Goal: Task Accomplishment & Management: Manage account settings

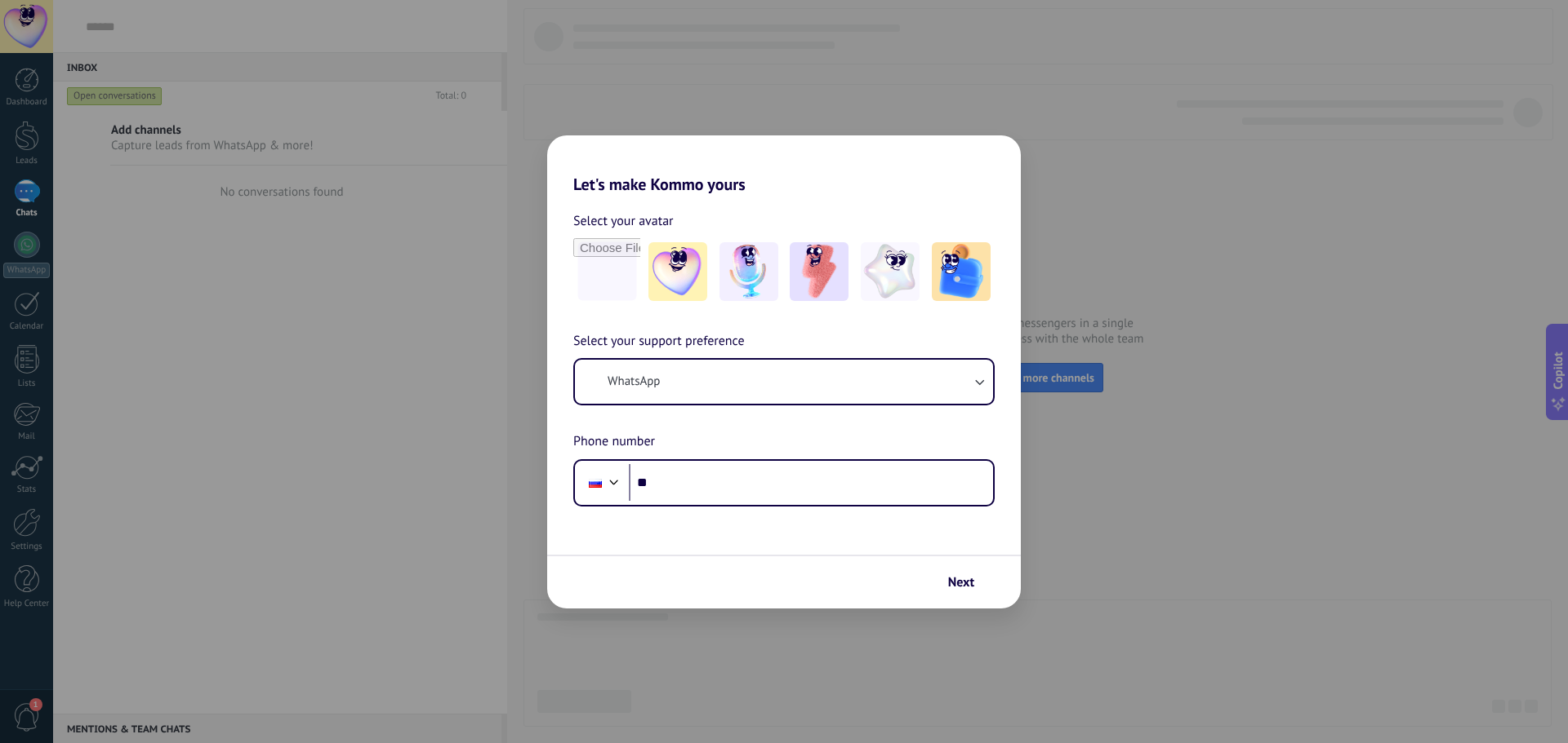
click at [1070, 560] on div "Let's make Kommo yours Select your avatar Select your support preference WhatsA…" at bounding box center [784, 371] width 1568 height 743
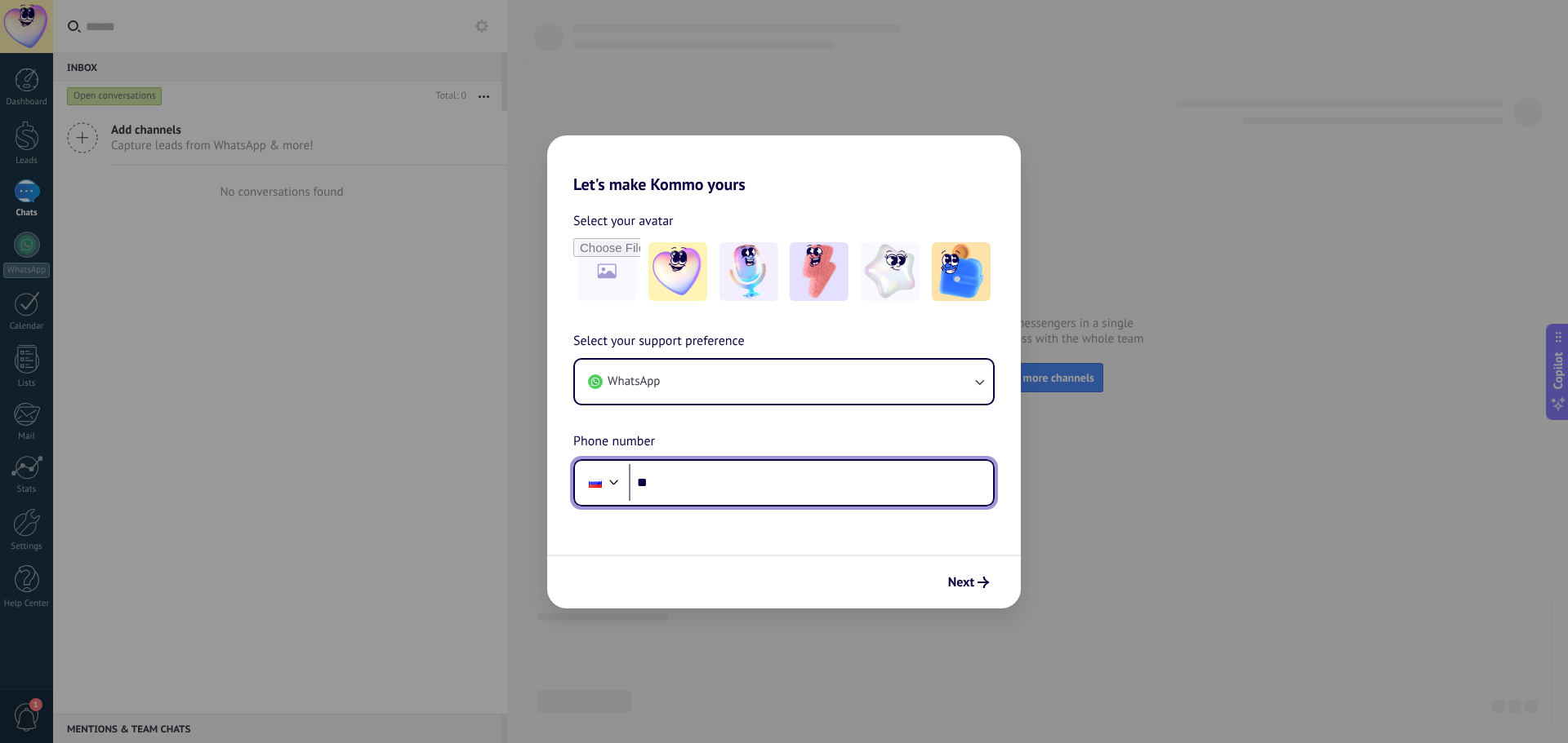
click at [687, 480] on input "**" at bounding box center [811, 483] width 364 height 37
type input "**********"
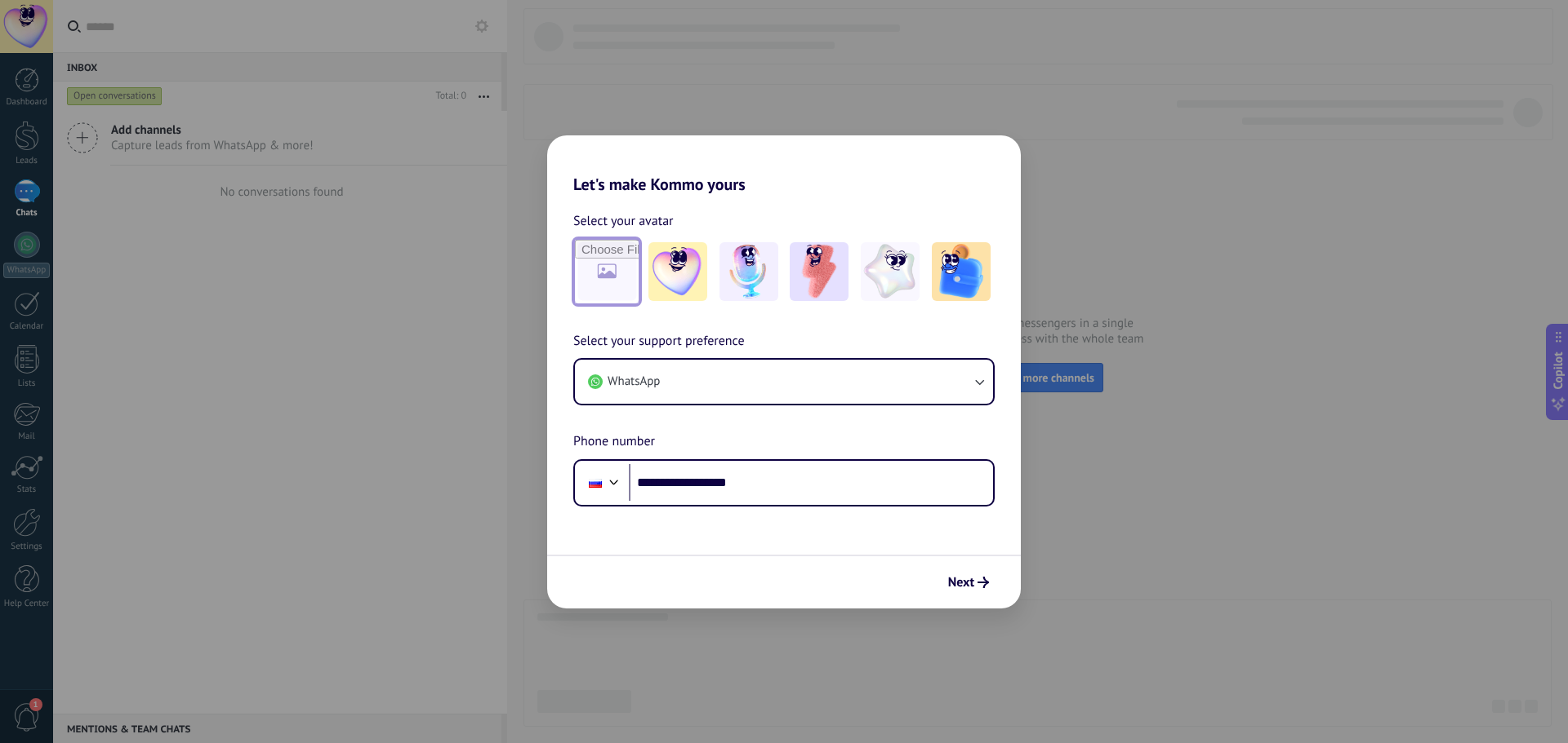
click at [612, 274] on input "file" at bounding box center [606, 271] width 63 height 63
click at [845, 285] on img at bounding box center [818, 271] width 59 height 59
click at [882, 293] on img at bounding box center [890, 271] width 59 height 59
click at [934, 258] on img at bounding box center [961, 271] width 59 height 59
click at [959, 583] on span "Next" at bounding box center [961, 583] width 26 height 11
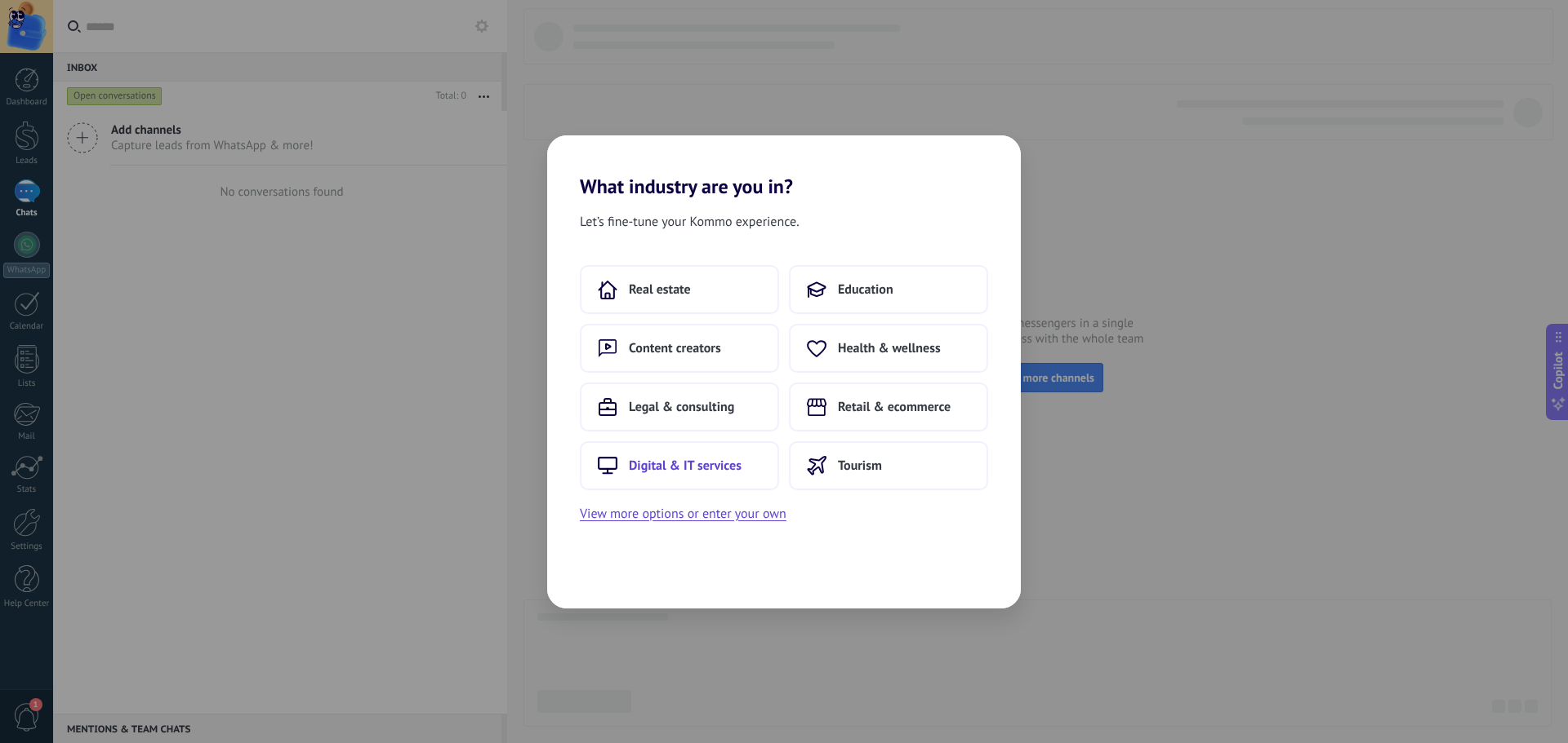
click at [691, 470] on span "Digital & IT services" at bounding box center [685, 466] width 113 height 17
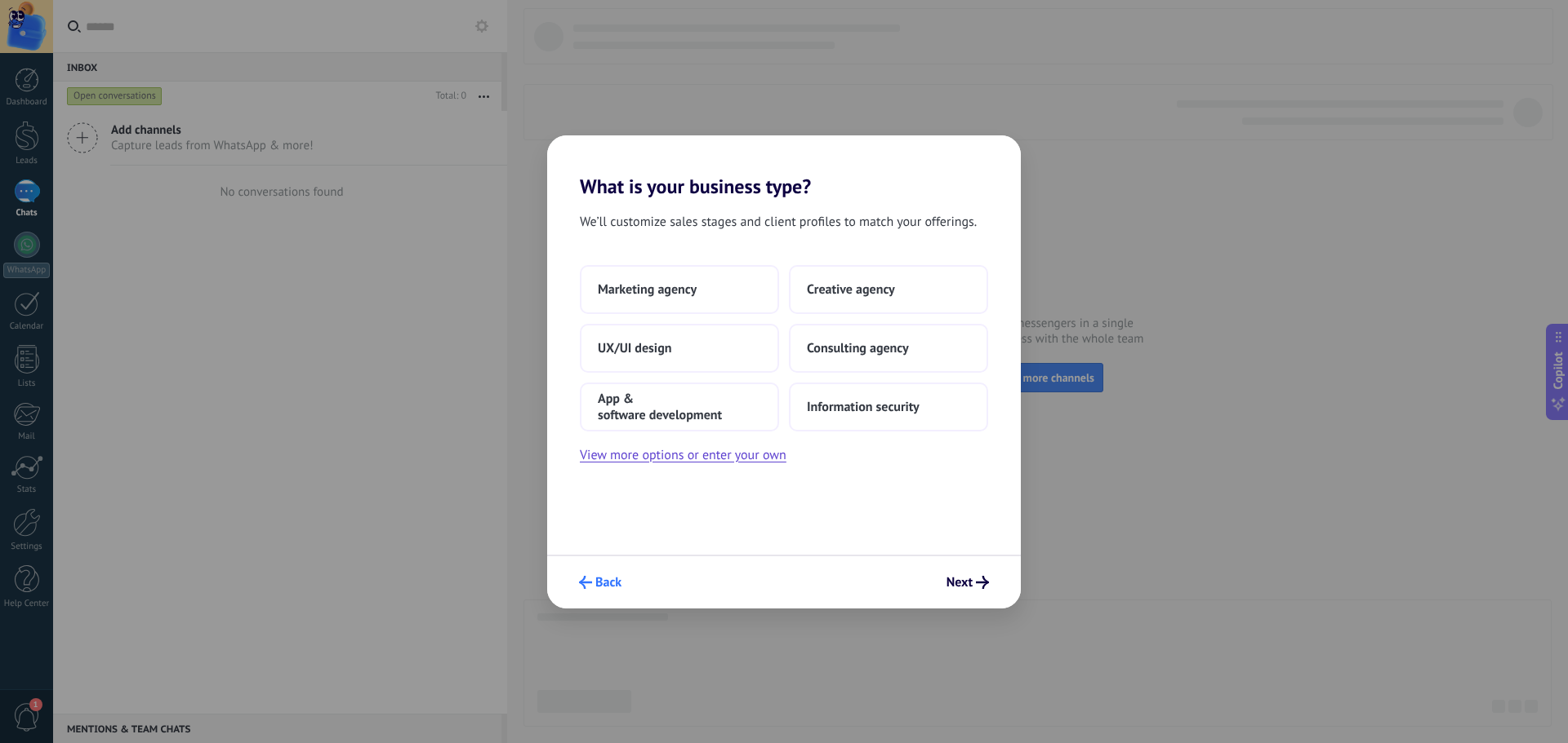
click at [605, 577] on span "Back" at bounding box center [608, 583] width 26 height 11
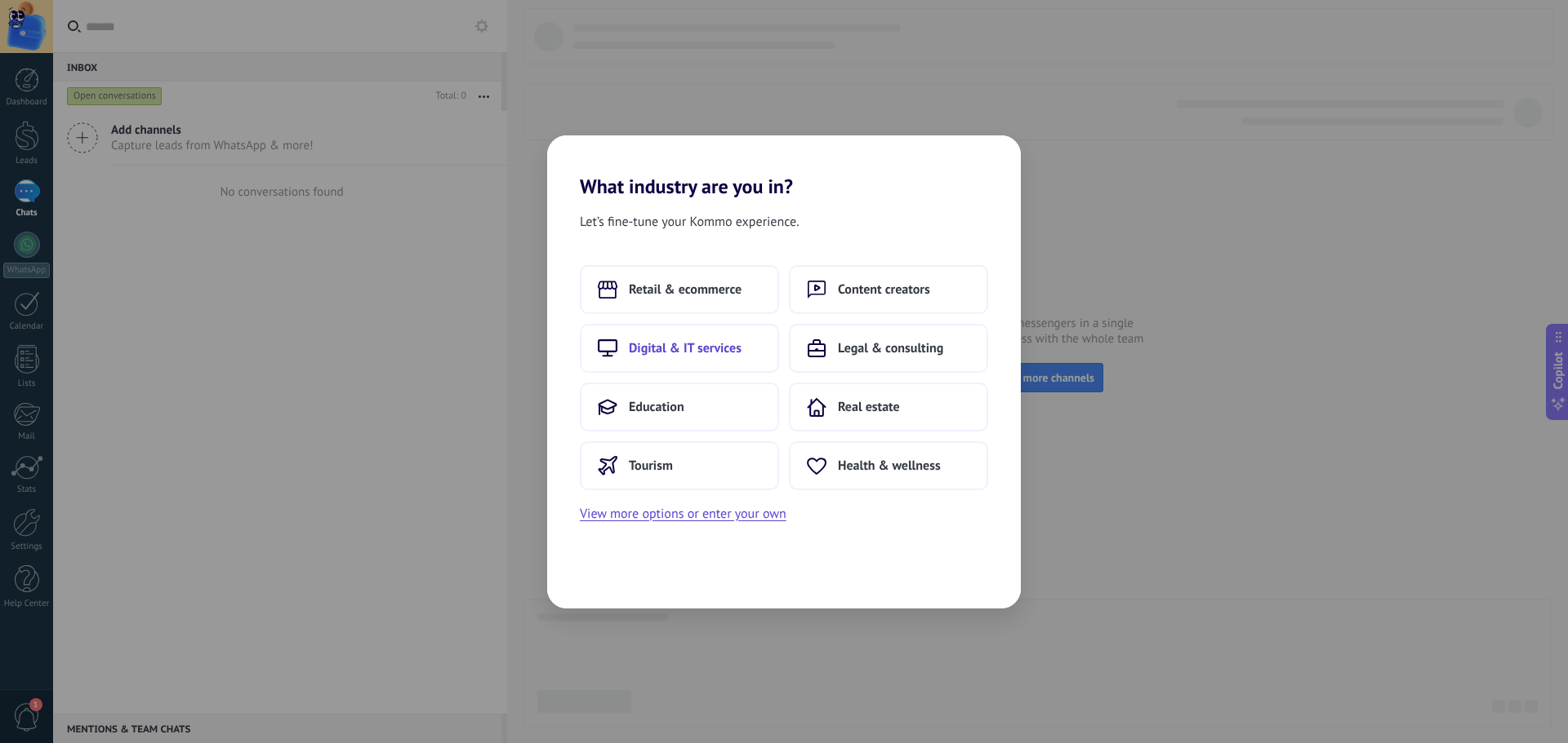
click at [682, 360] on button "Digital & IT services" at bounding box center [679, 348] width 200 height 49
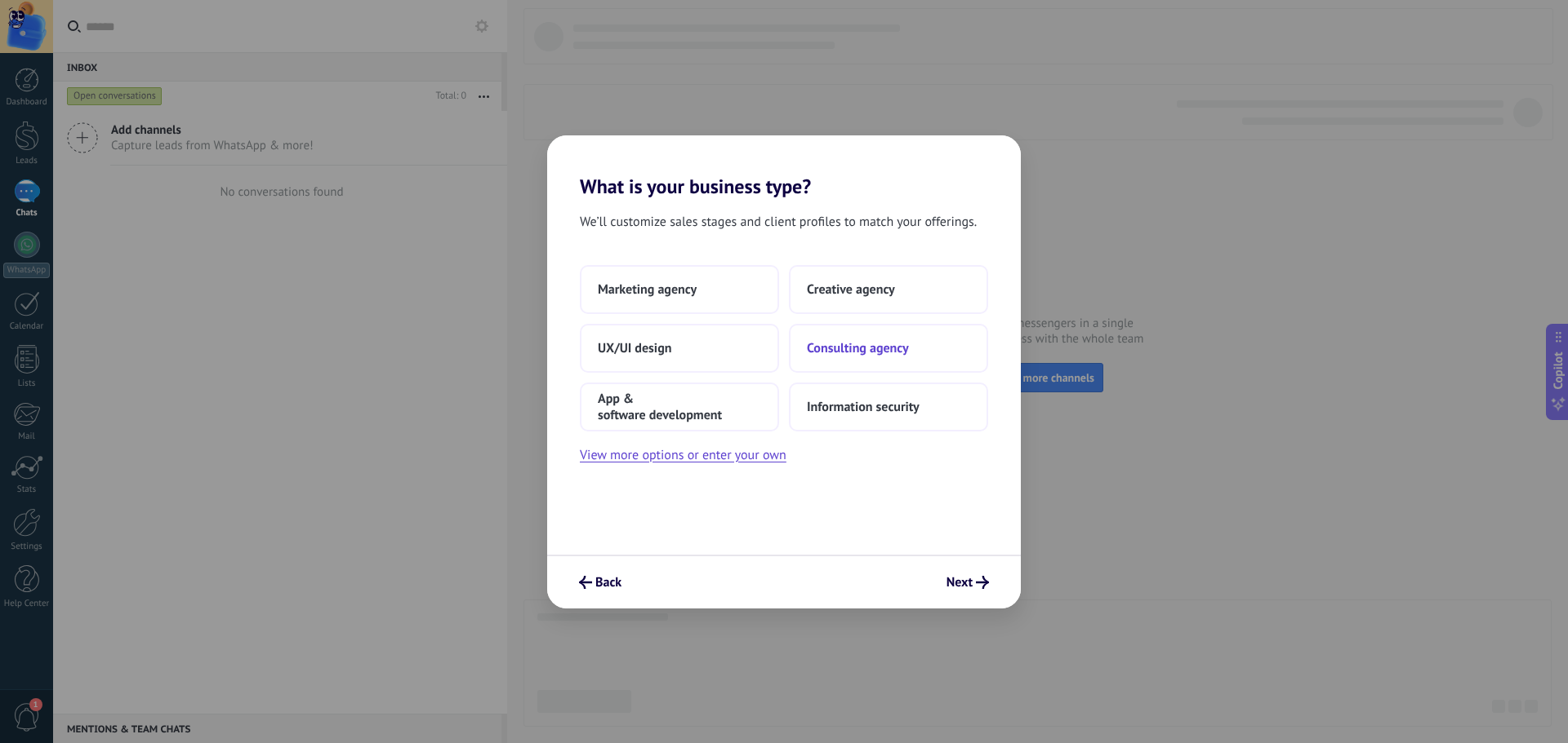
click at [887, 354] on span "Consulting agency" at bounding box center [857, 349] width 102 height 17
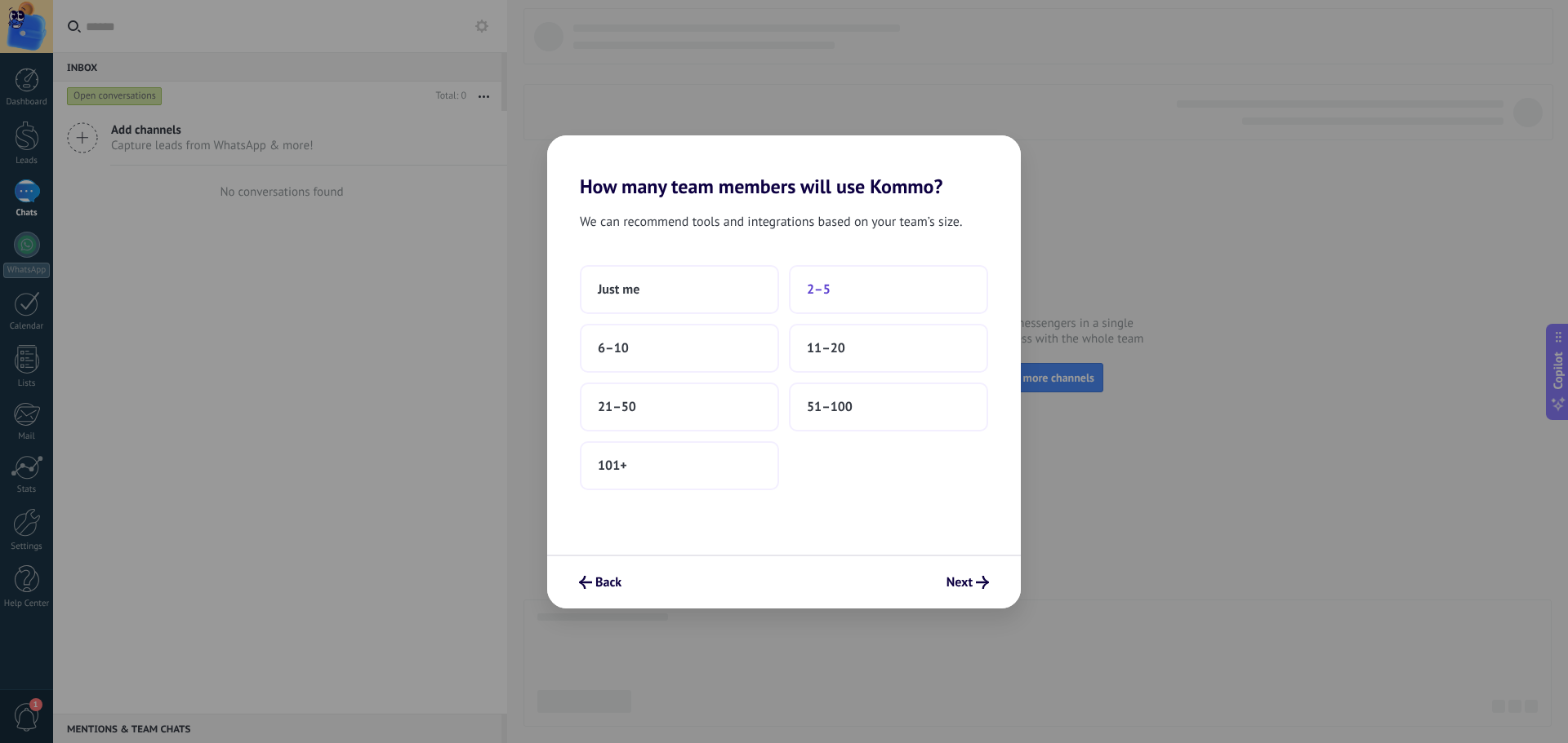
click at [814, 304] on button "2–5" at bounding box center [889, 289] width 200 height 49
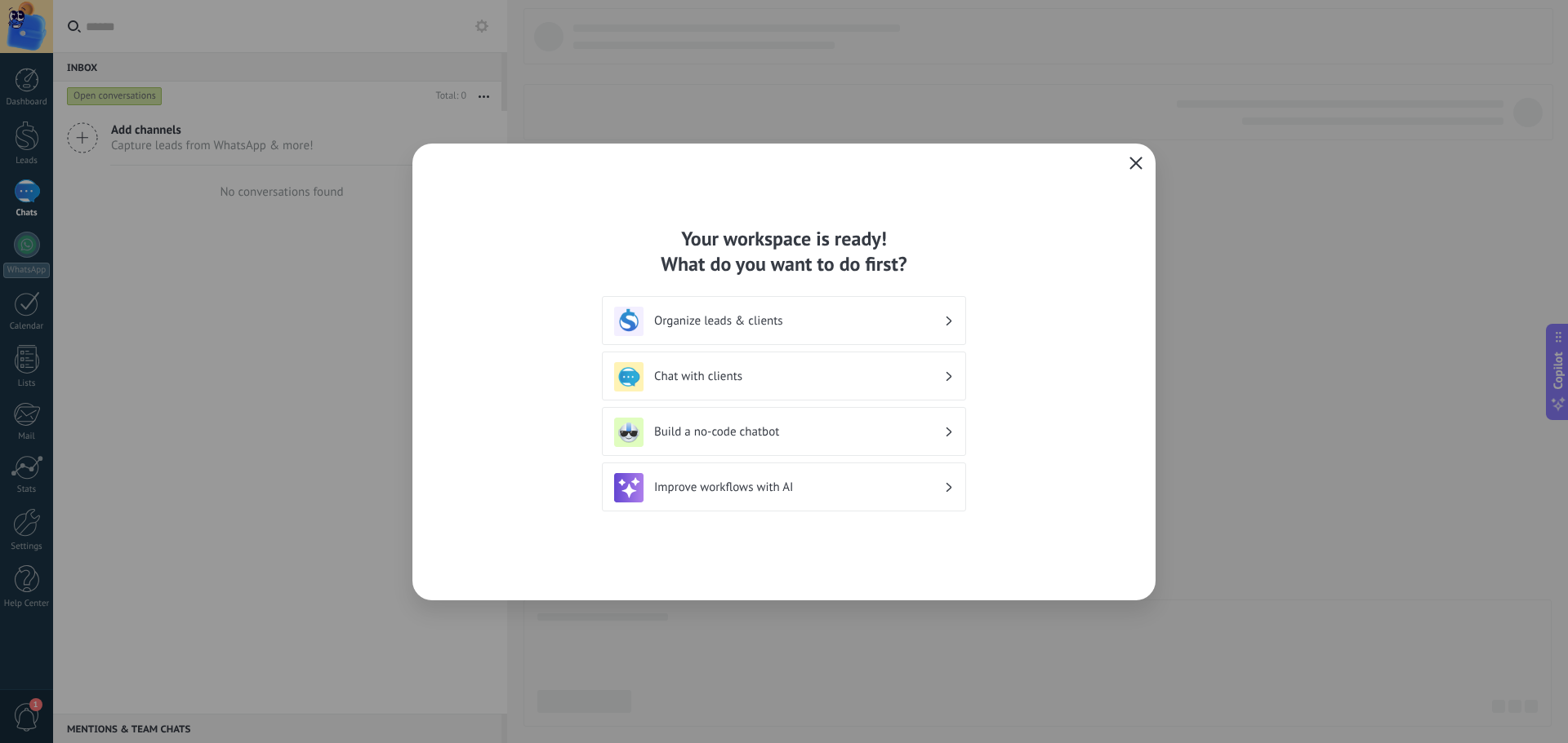
click at [1130, 160] on icon "button" at bounding box center [1136, 163] width 13 height 13
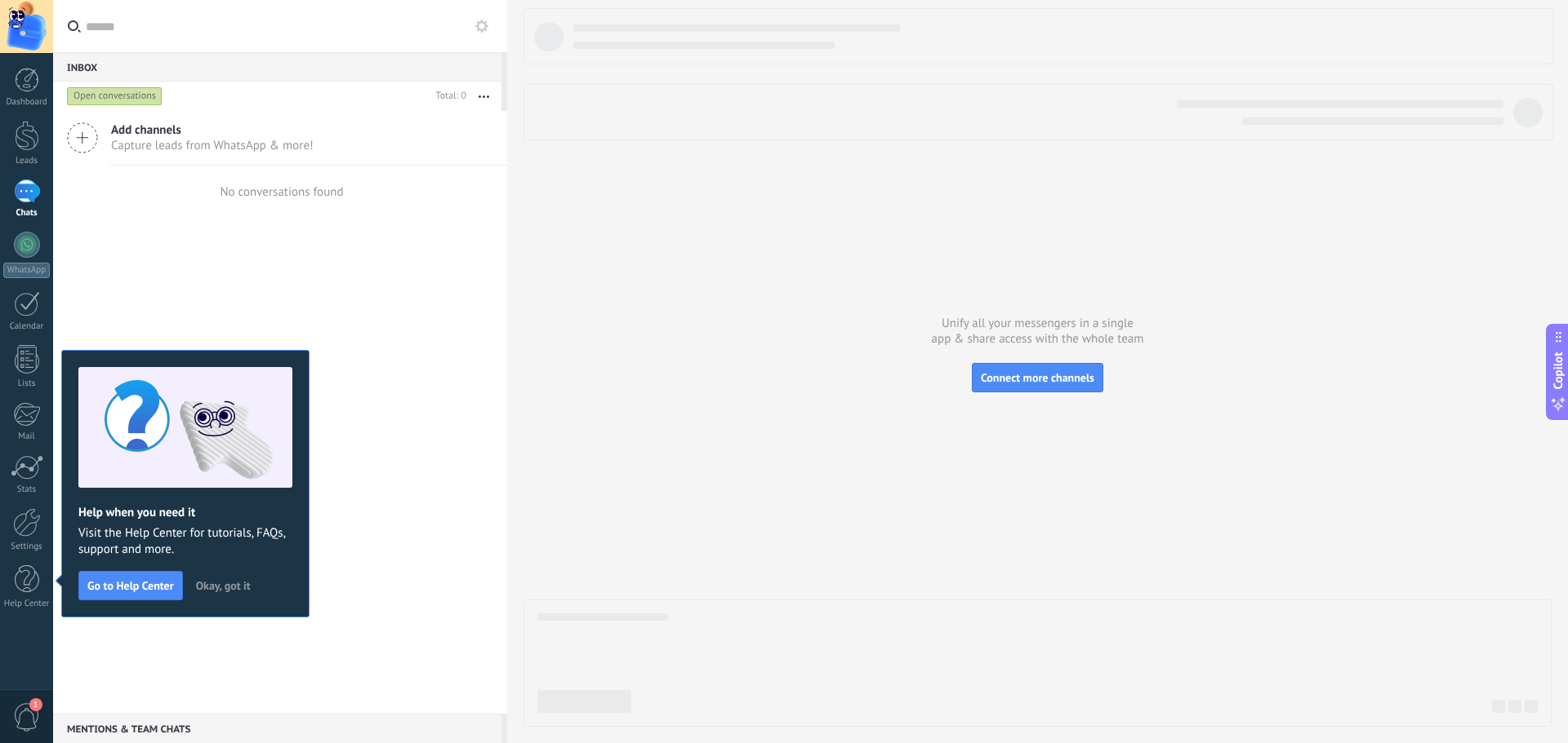
click at [235, 588] on span "Okay, got it" at bounding box center [223, 585] width 55 height 11
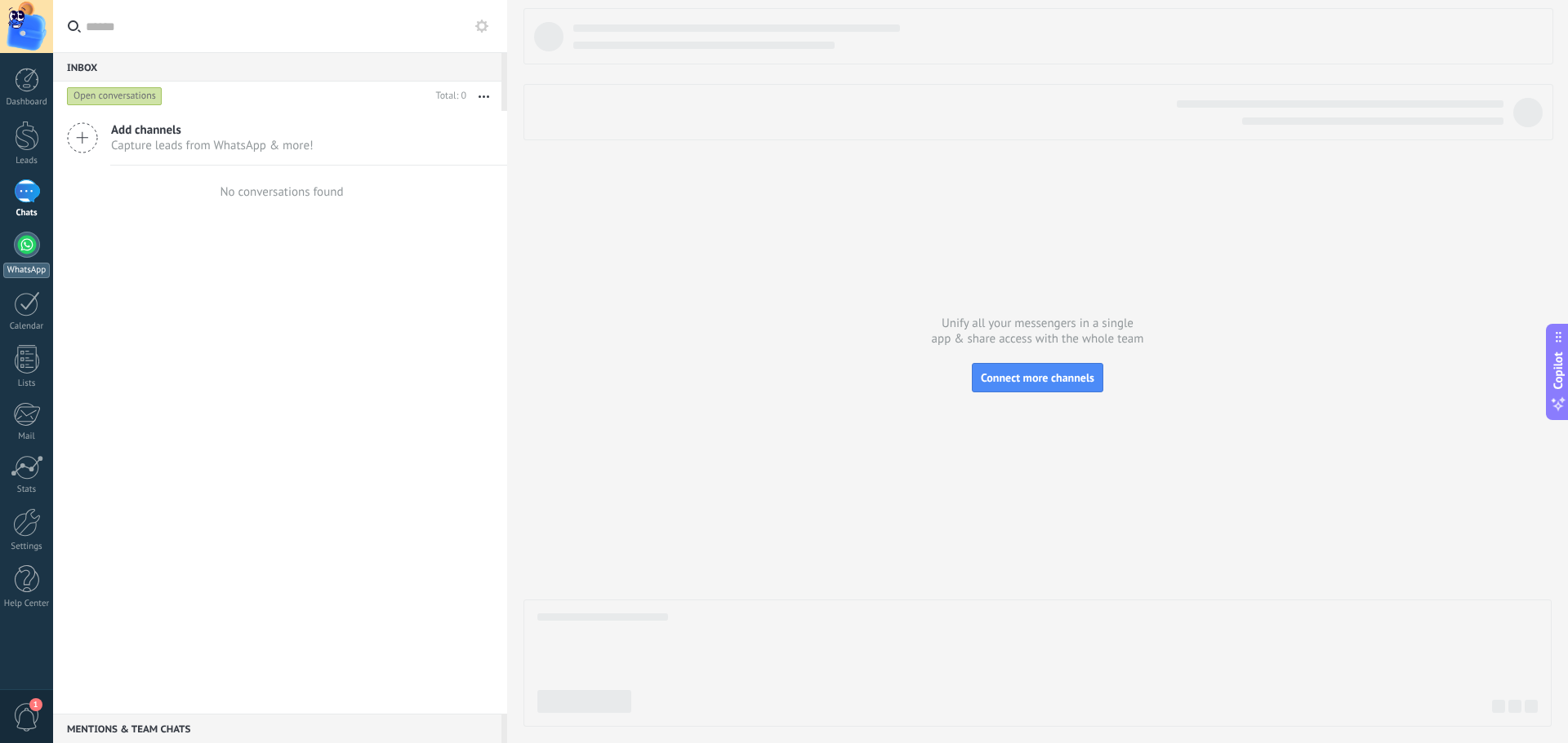
click at [30, 245] on div at bounding box center [27, 245] width 26 height 26
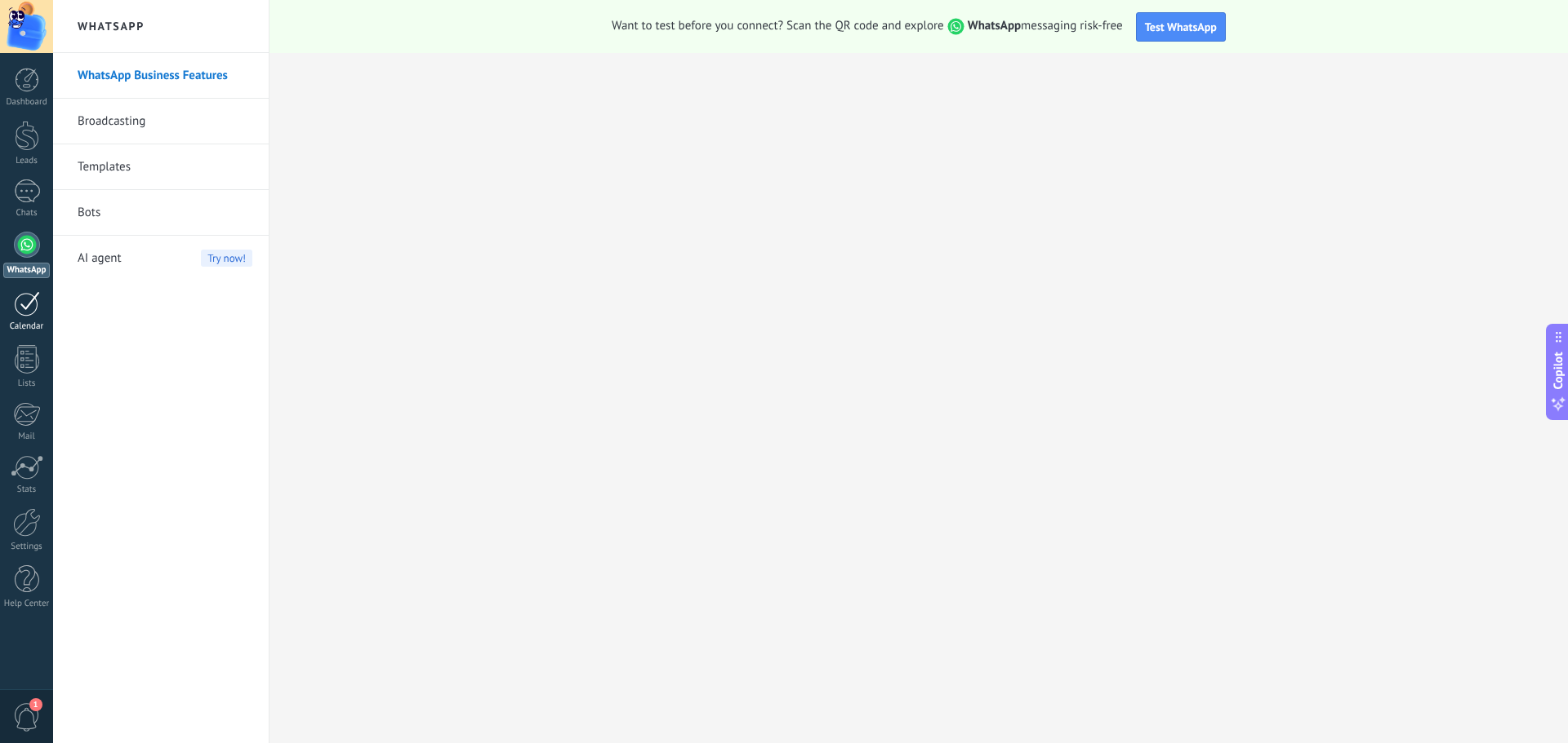
click at [26, 305] on div at bounding box center [27, 303] width 26 height 25
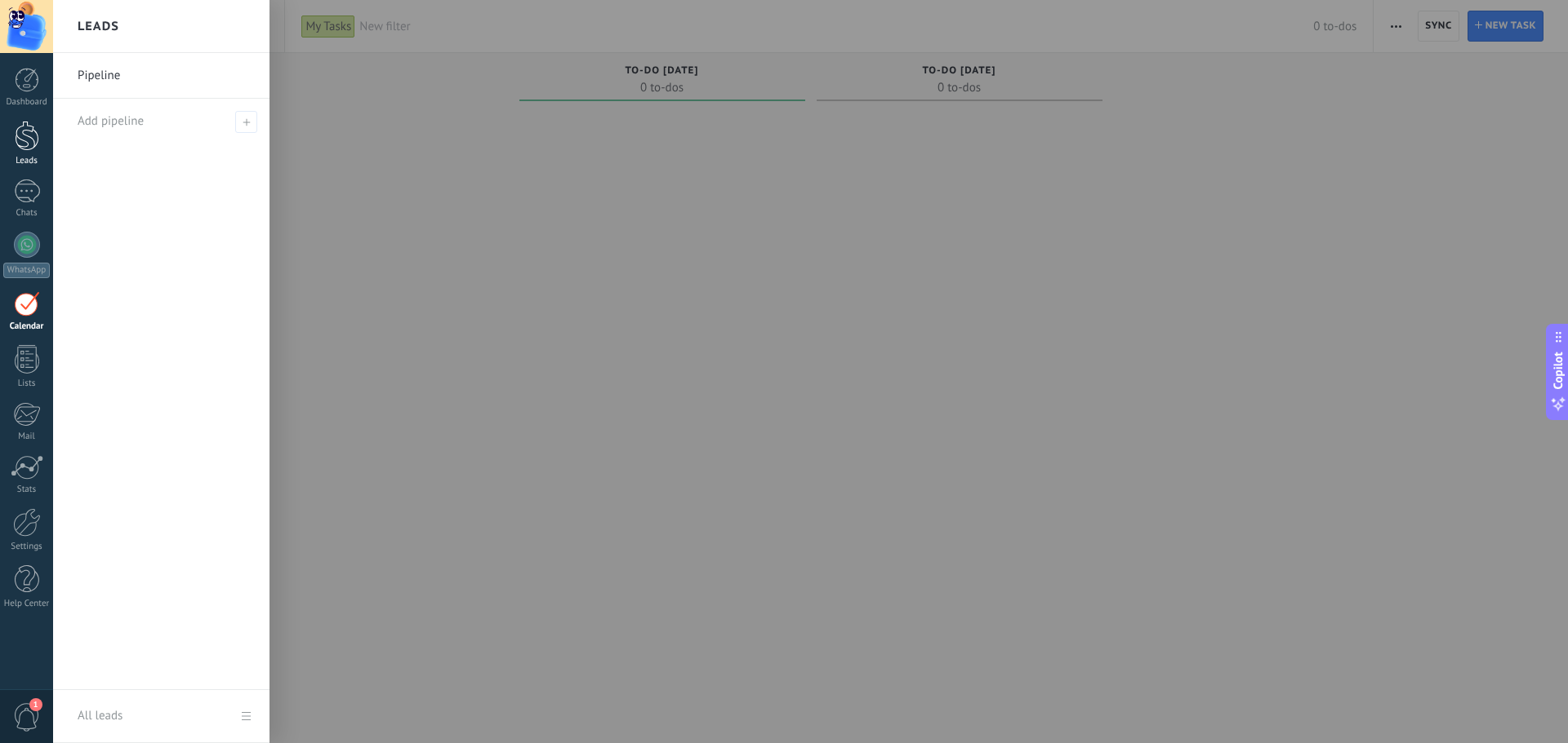
click at [23, 131] on div at bounding box center [27, 136] width 24 height 30
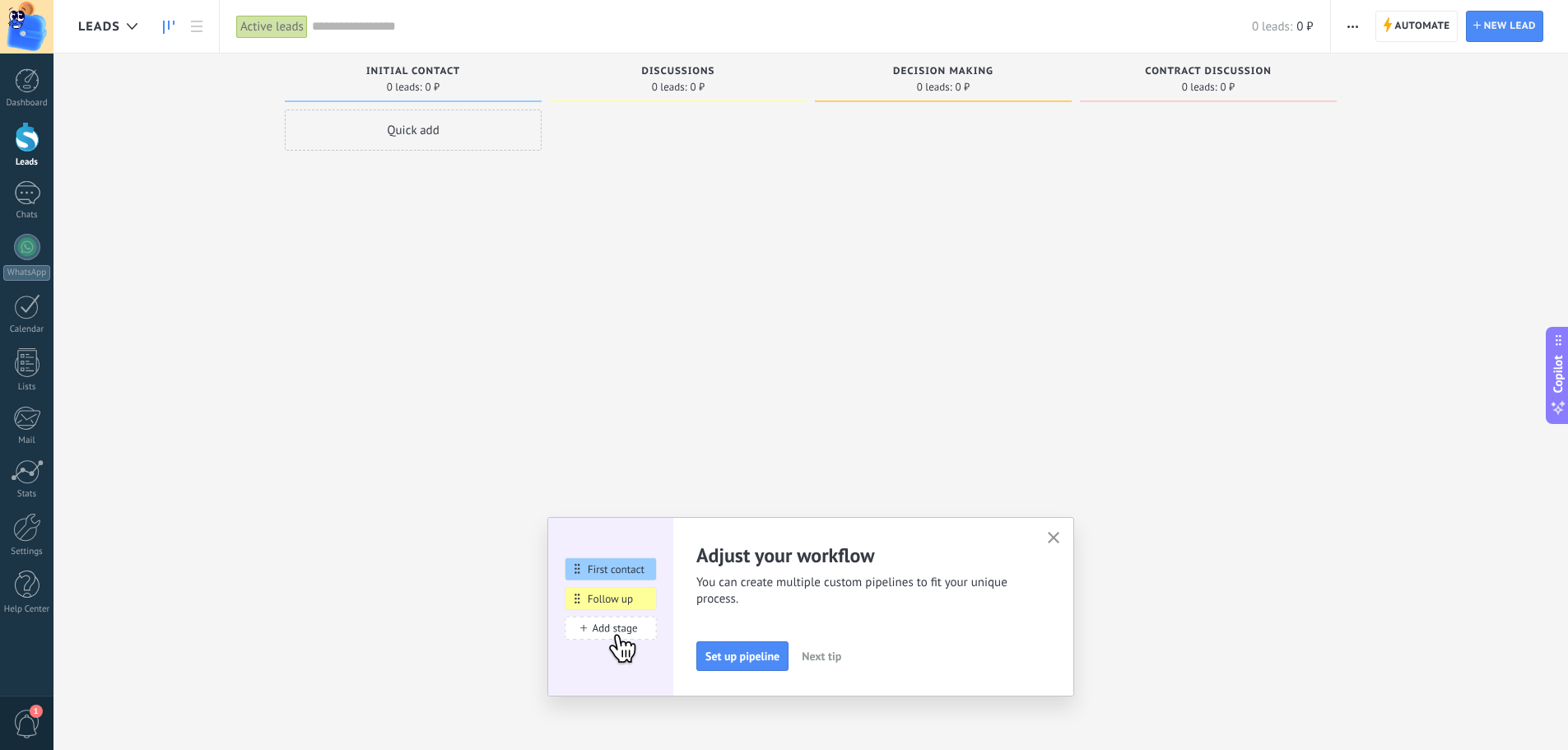
click at [381, 136] on div "Quick add" at bounding box center [413, 130] width 257 height 41
click at [353, 353] on span "Cancel" at bounding box center [358, 351] width 32 height 15
click at [34, 17] on div at bounding box center [26, 26] width 54 height 54
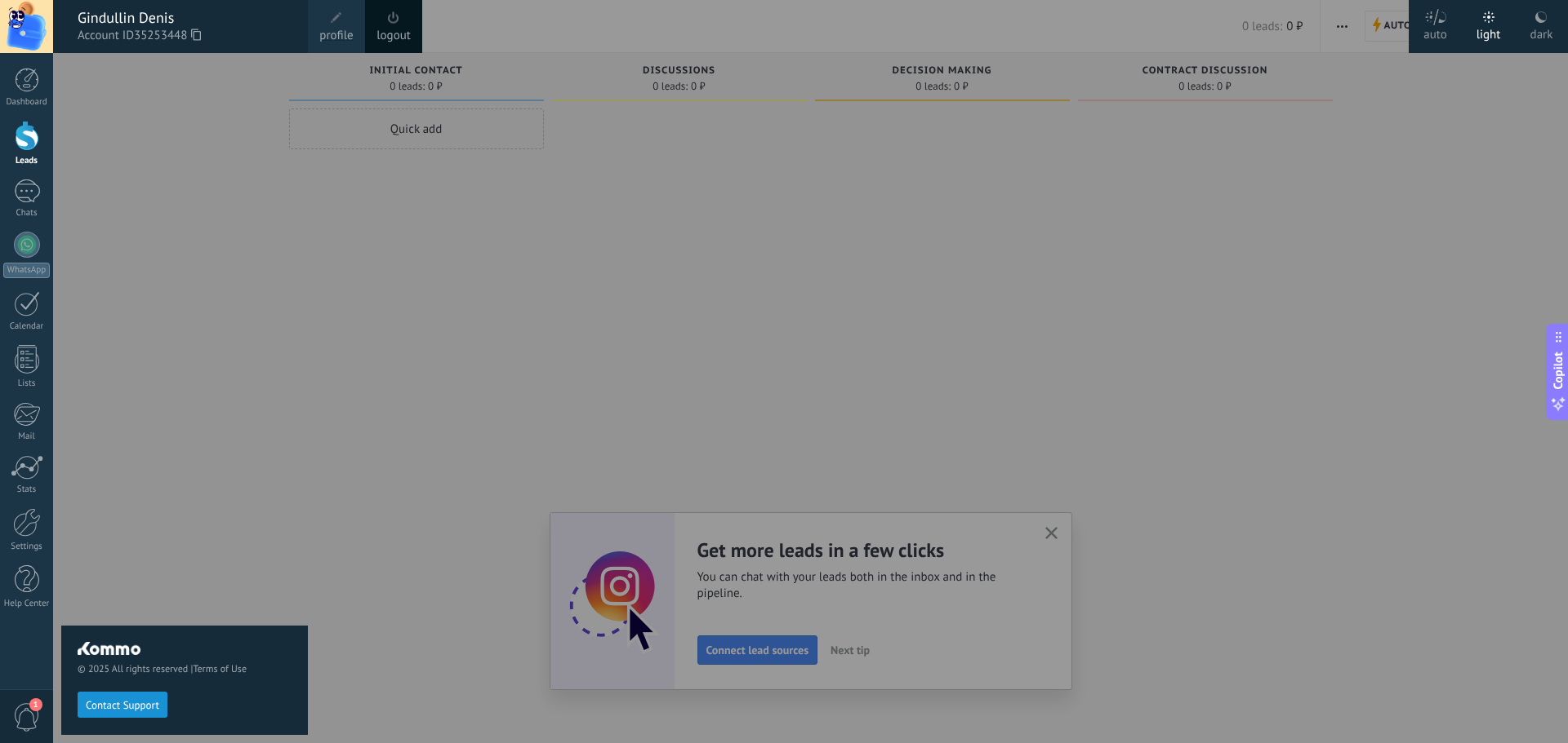
click at [275, 279] on div "© 2025 All rights reserved | Terms of Use Contact Support" at bounding box center [185, 398] width 246 height 690
click at [29, 507] on div "Dashboard Leads Chats WhatsApp Customers" at bounding box center [26, 347] width 53 height 558
click at [13, 518] on div at bounding box center [27, 522] width 28 height 29
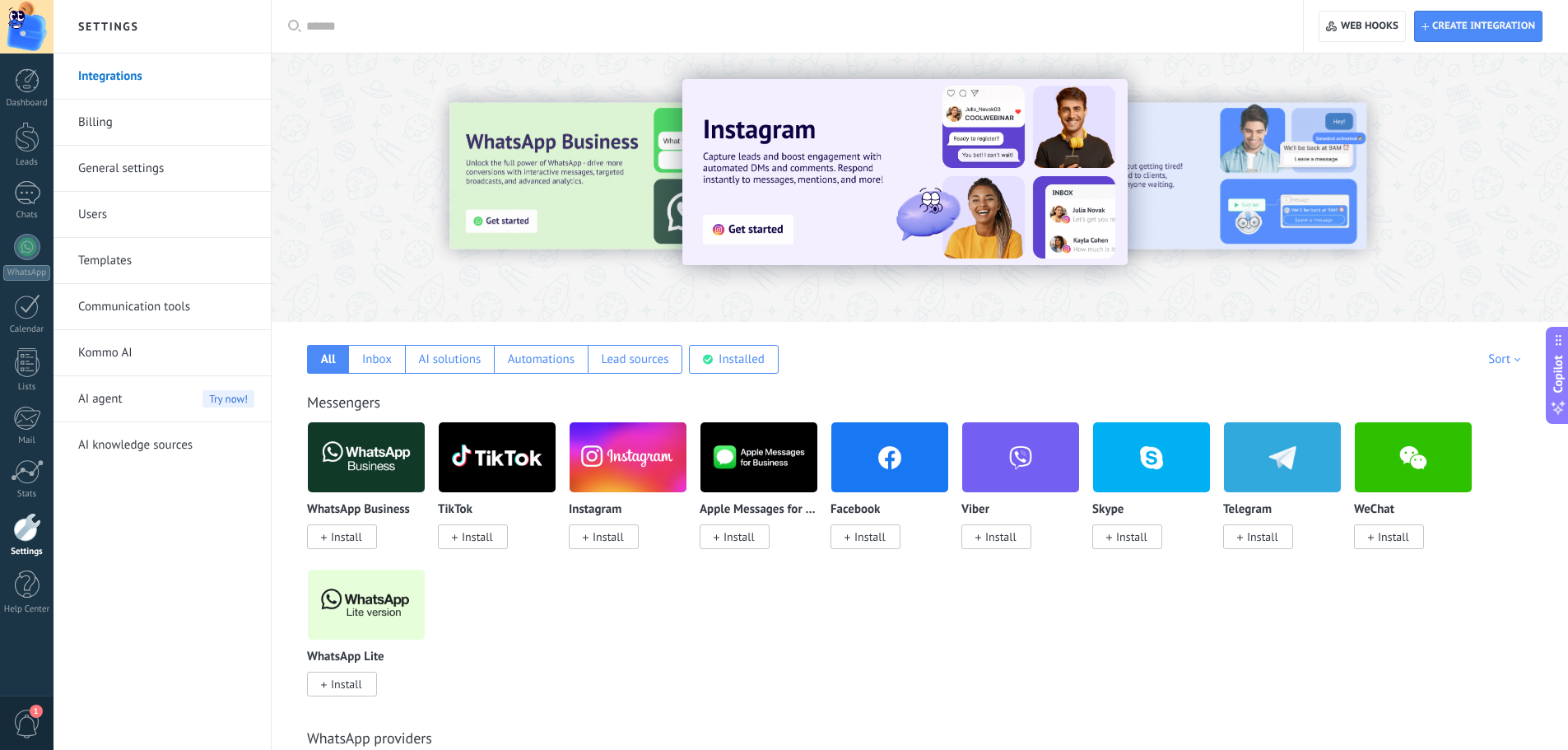
click at [116, 404] on span "AI agent" at bounding box center [100, 399] width 44 height 46
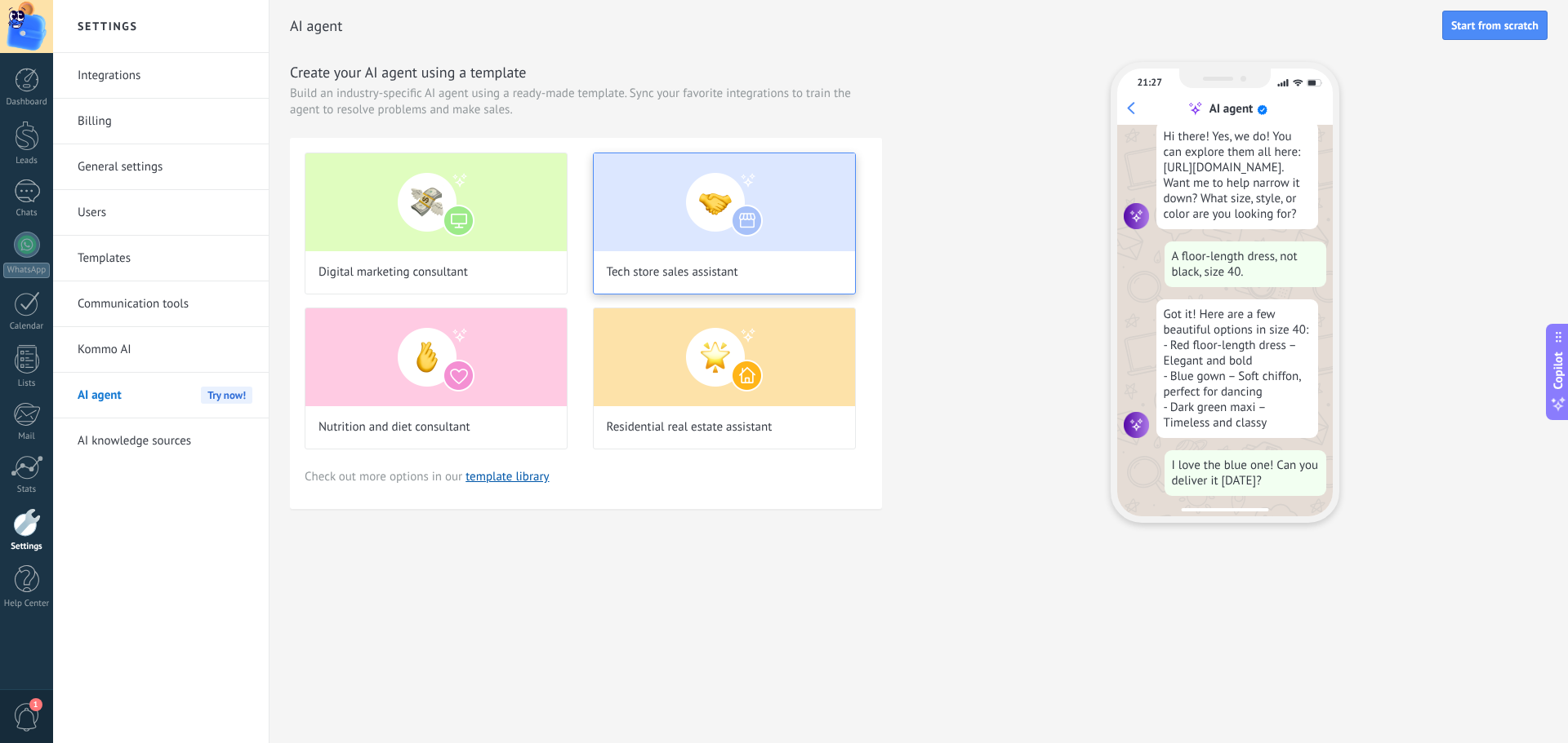
scroll to position [134, 0]
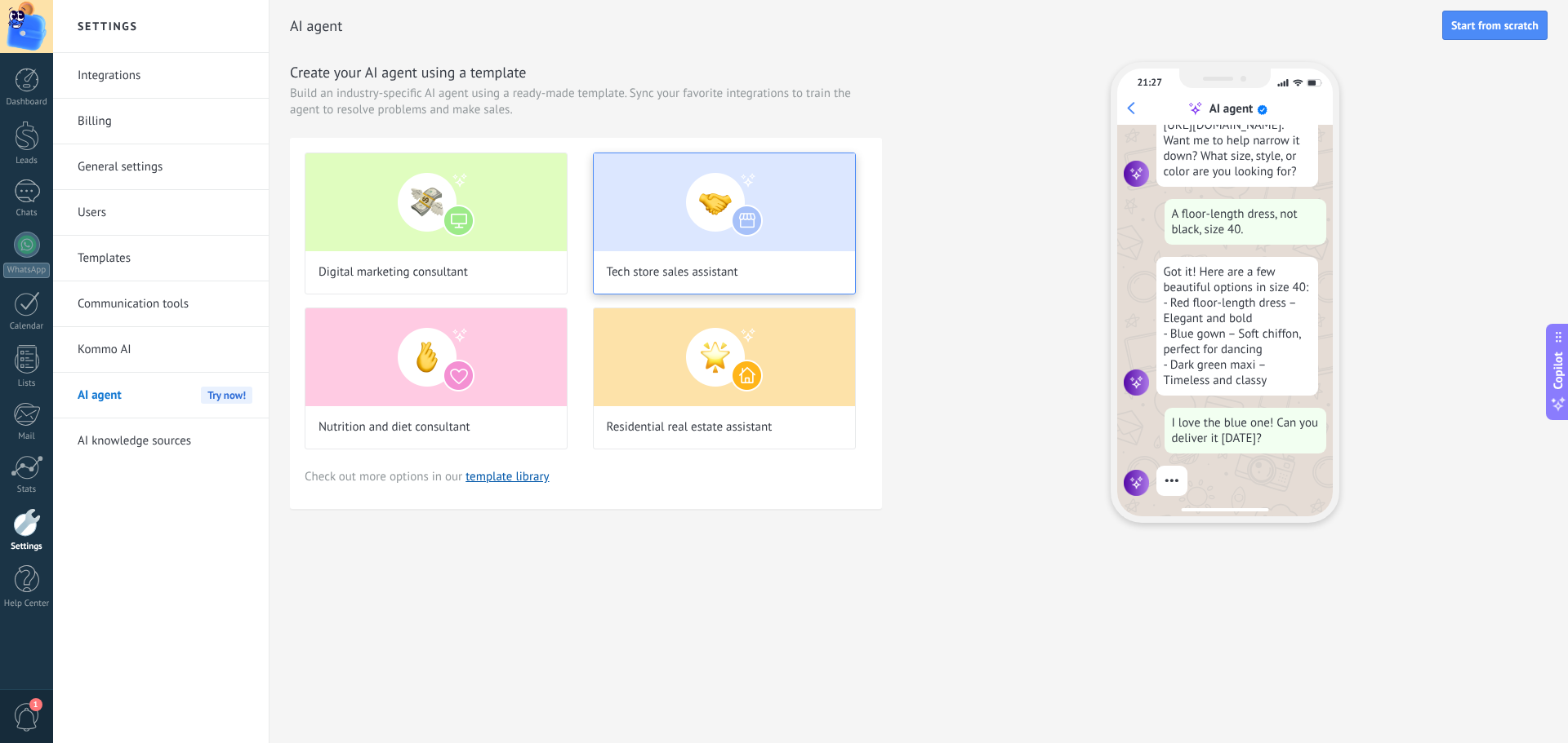
click at [635, 257] on div "Tech store sales assistant" at bounding box center [724, 224] width 263 height 142
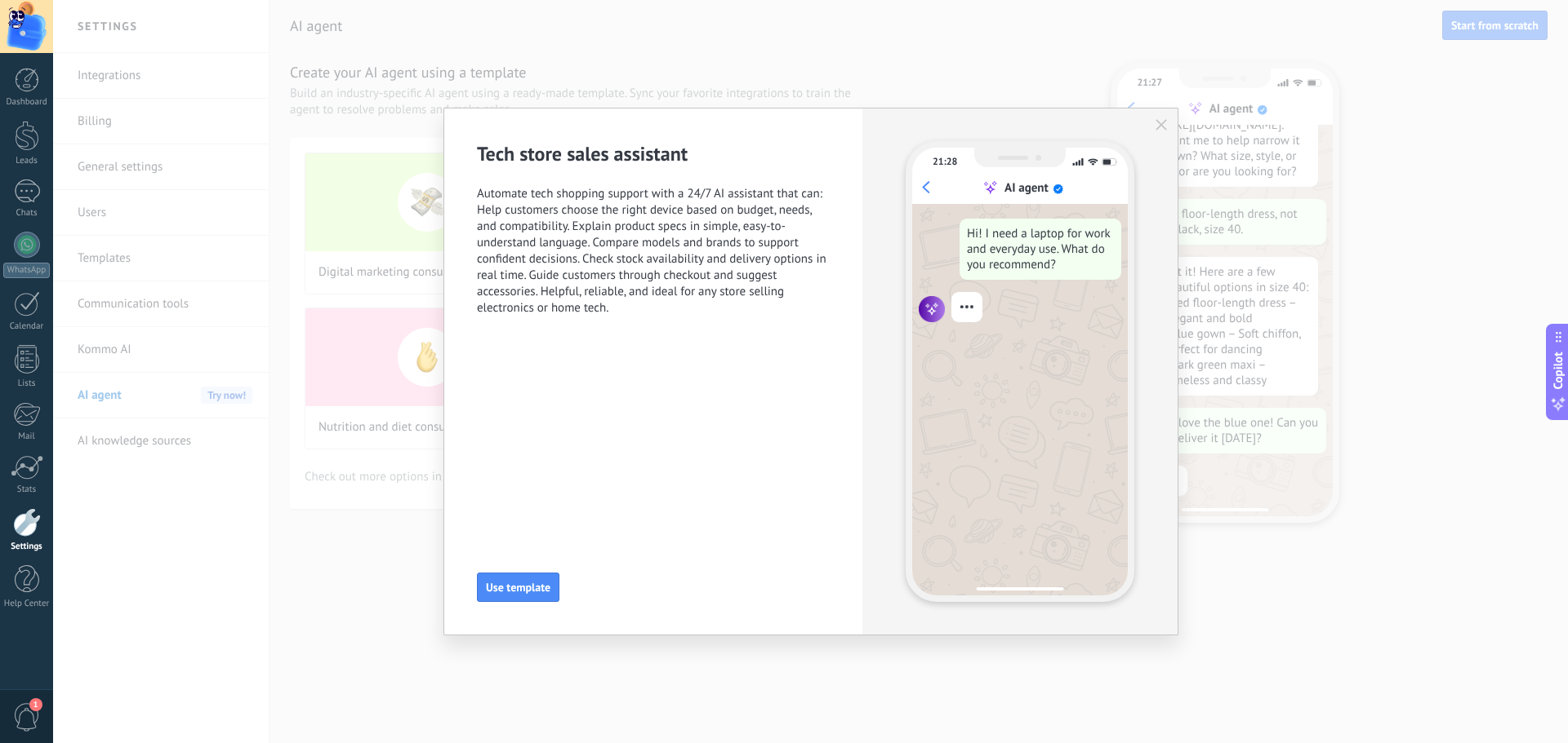
scroll to position [165, 0]
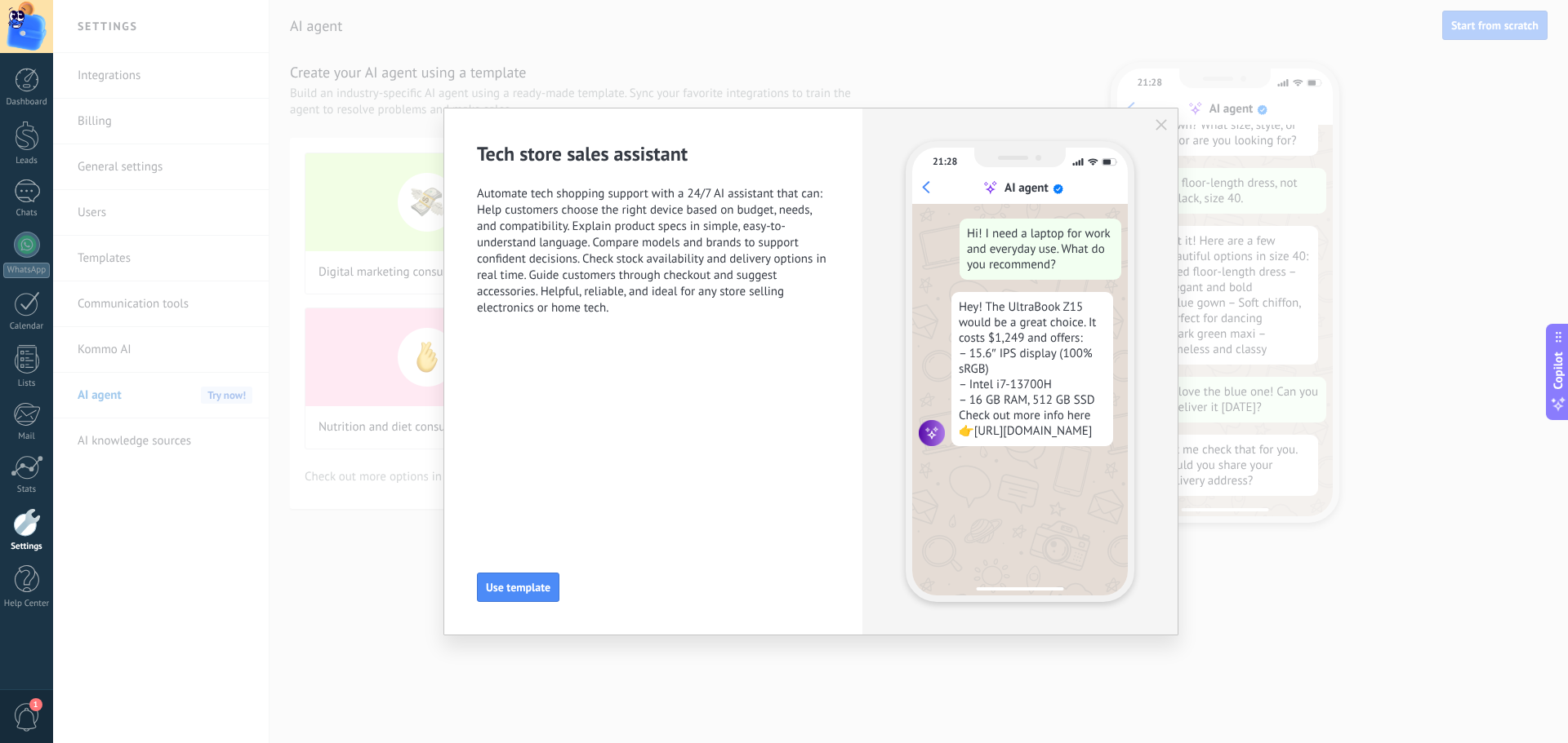
click at [330, 497] on div "Tech store sales assistant Automate tech shopping support with a 24/7 AI assist…" at bounding box center [811, 371] width 1515 height 743
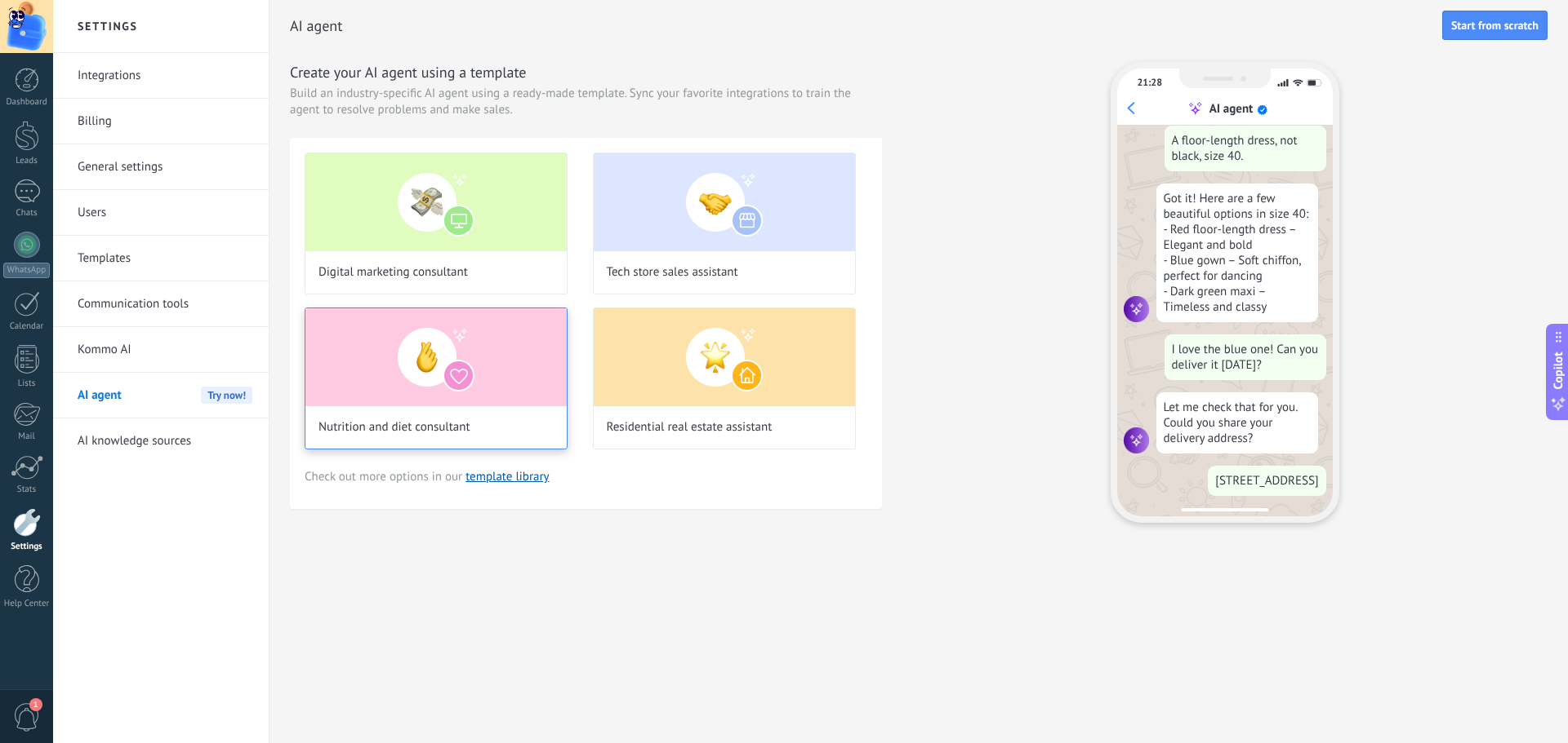
scroll to position [265, 0]
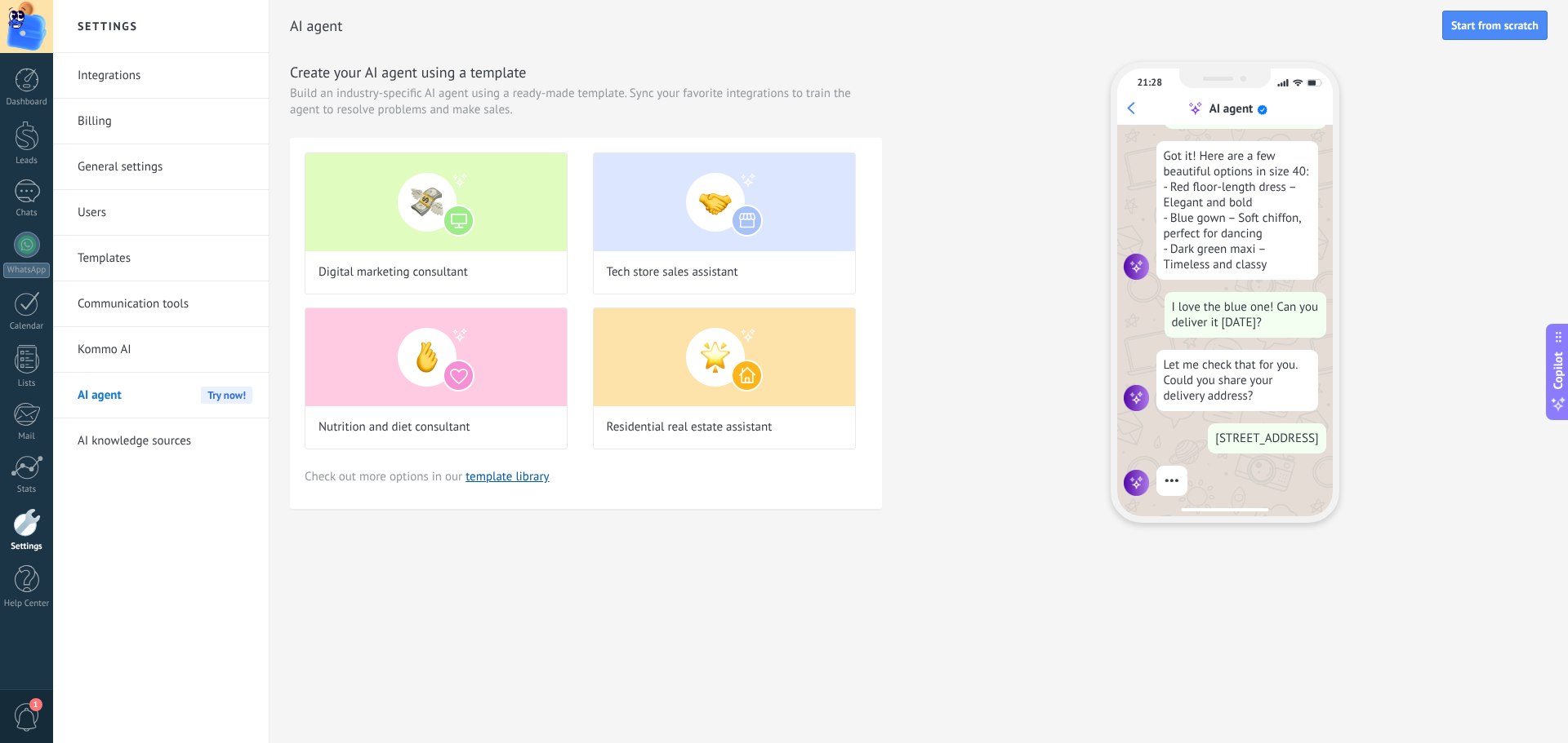
click at [102, 206] on link "Users" at bounding box center [164, 213] width 174 height 46
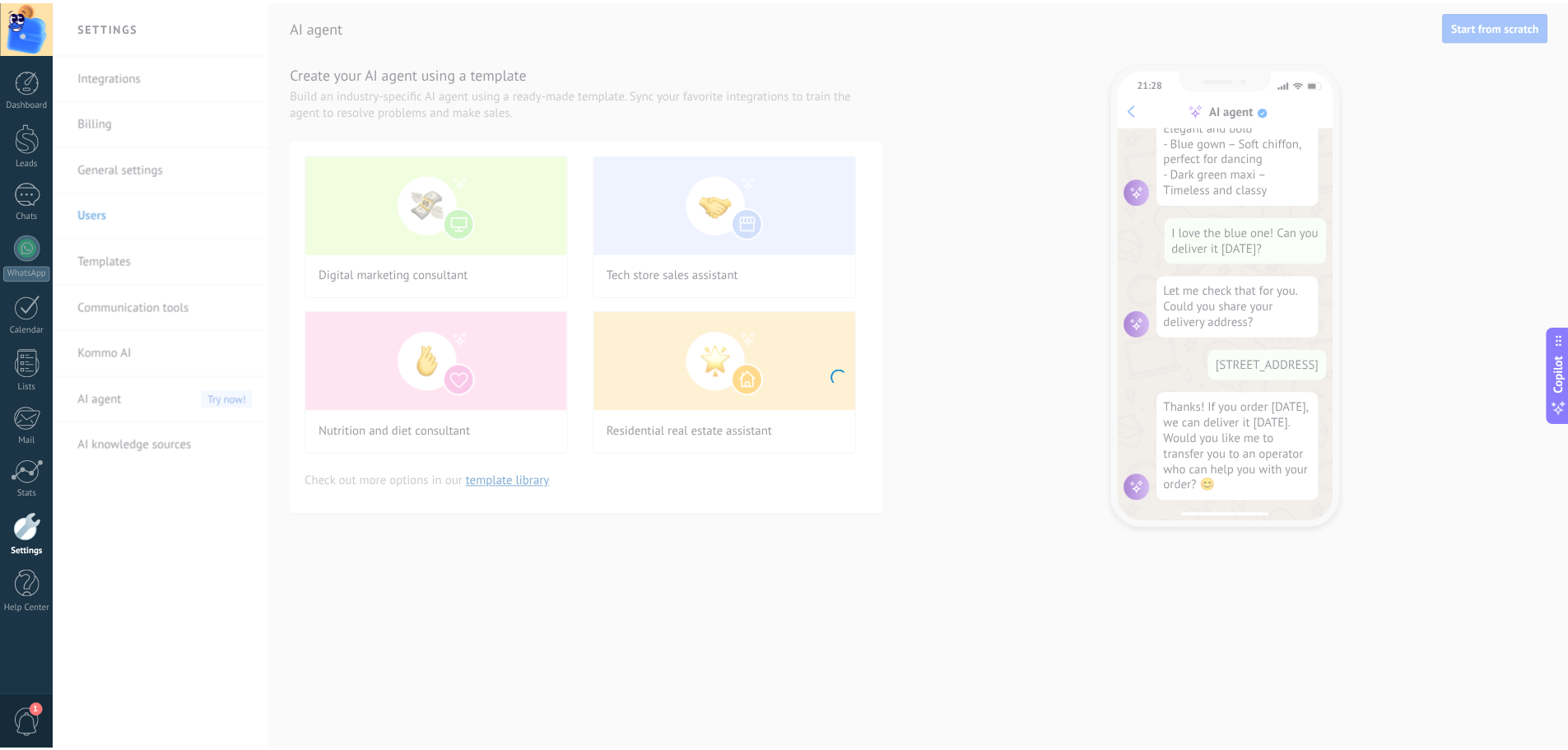
scroll to position [346, 0]
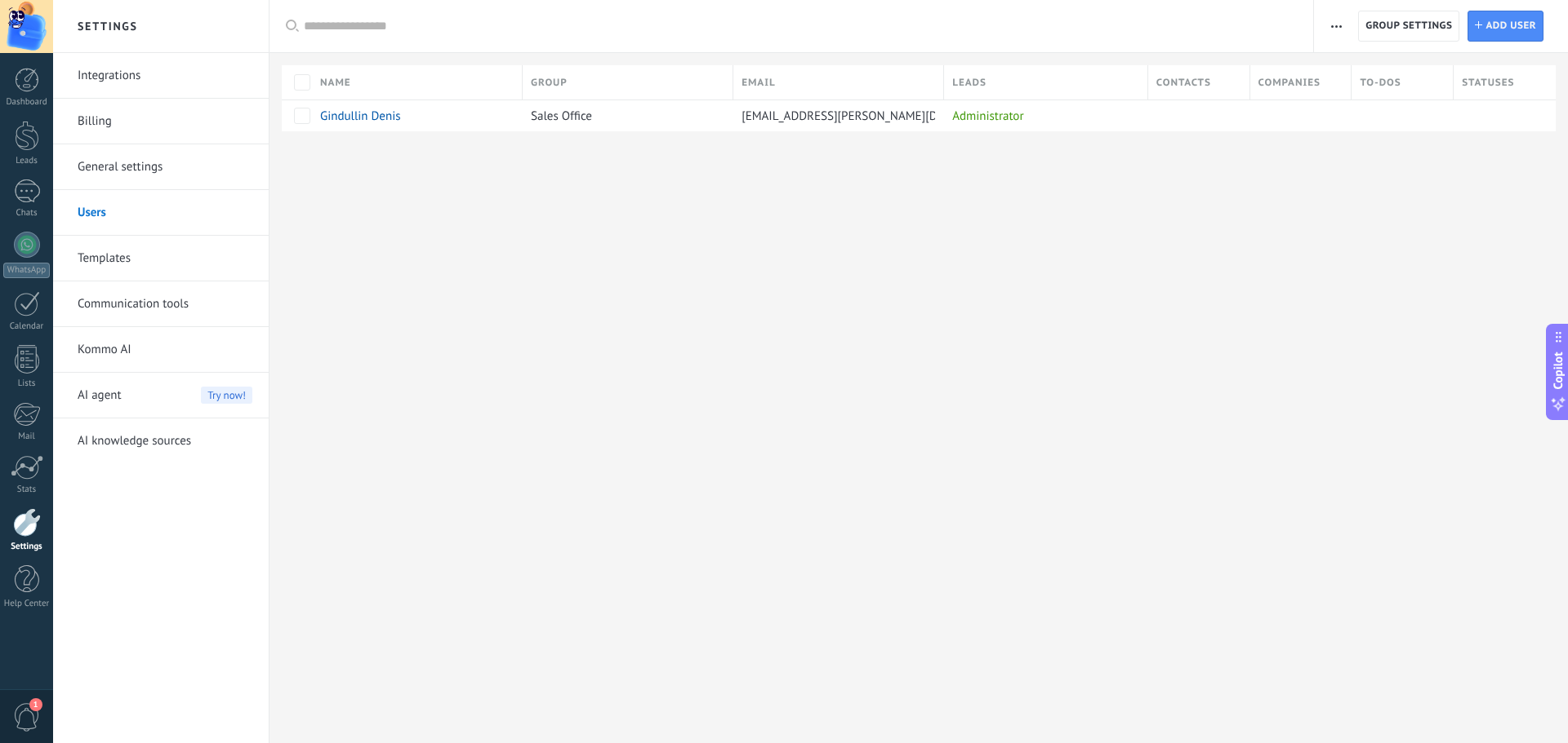
click at [134, 260] on link "Templates" at bounding box center [164, 258] width 174 height 46
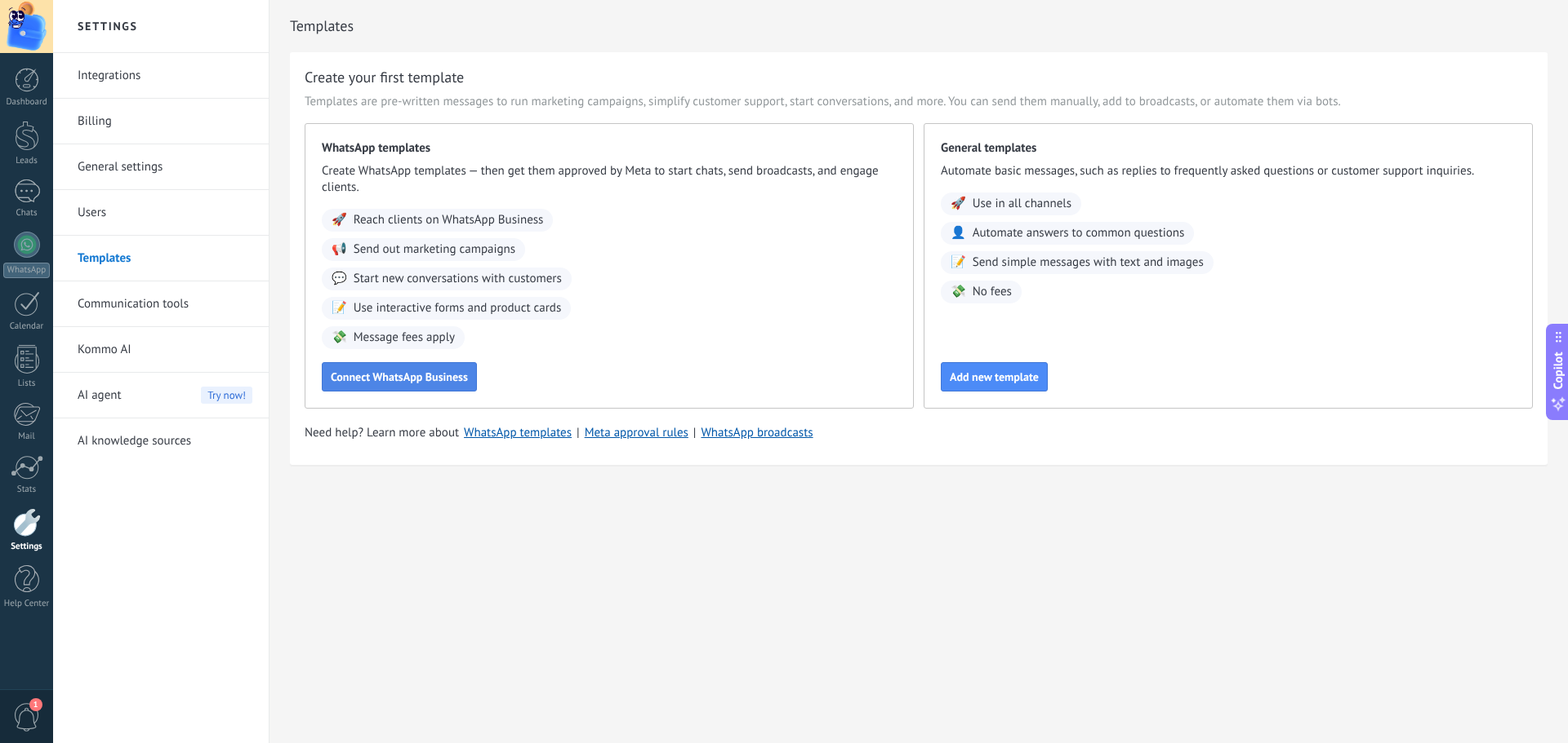
click at [403, 369] on button "Connect WhatsApp Business" at bounding box center [399, 378] width 155 height 30
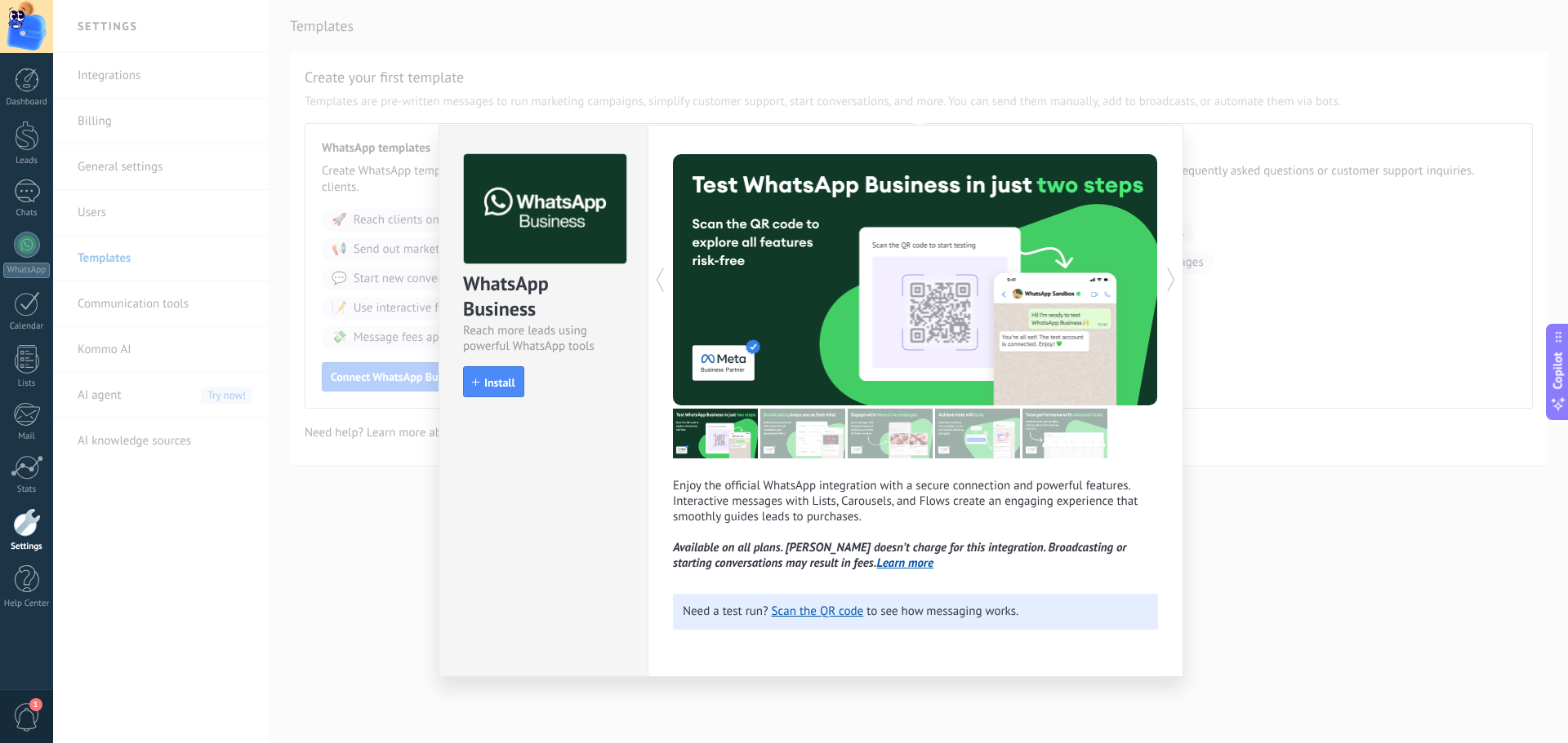
click at [1276, 582] on div "WhatsApp Business Reach more leads using powerful WhatsApp tools install Instal…" at bounding box center [811, 371] width 1515 height 743
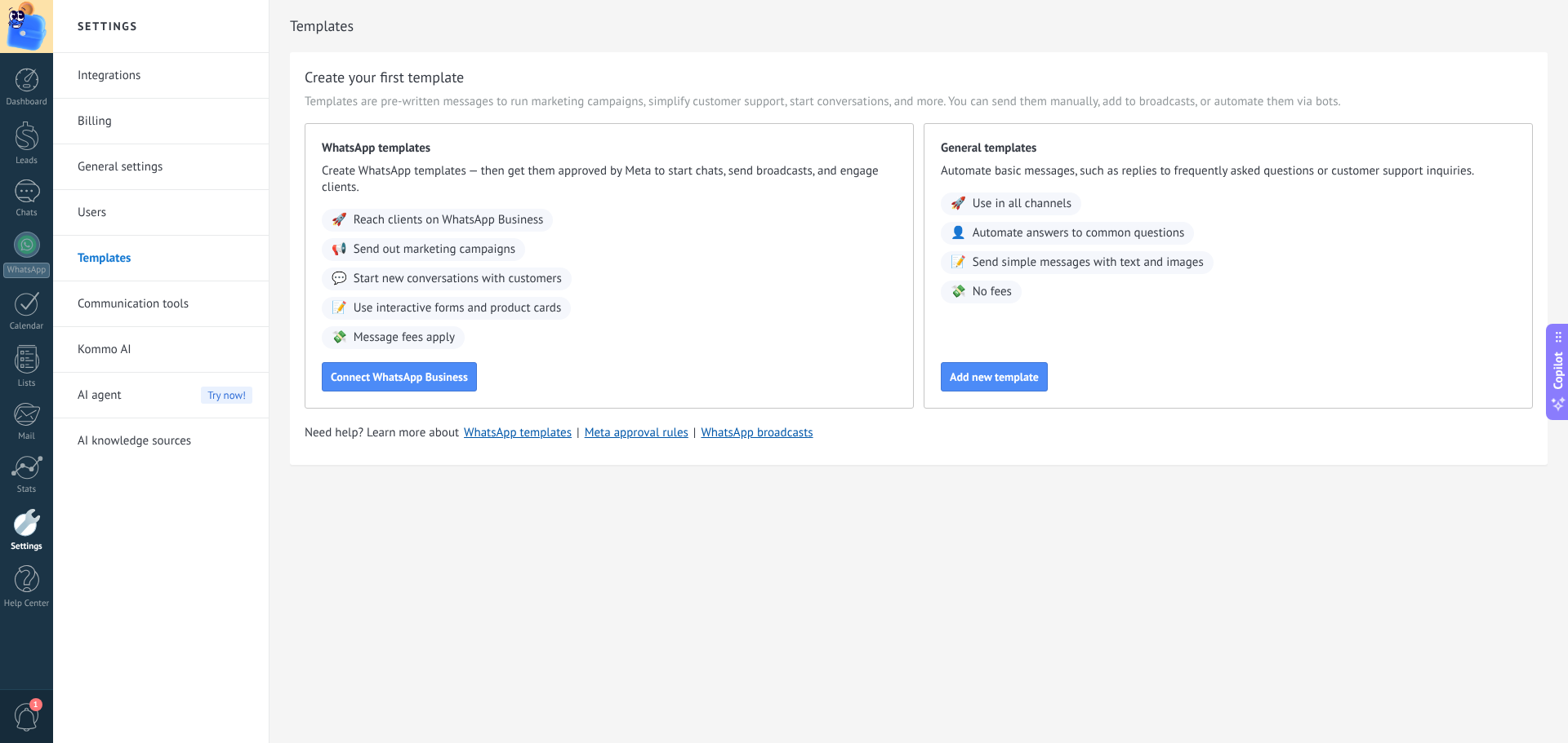
click at [114, 300] on link "Communication tools" at bounding box center [164, 304] width 174 height 46
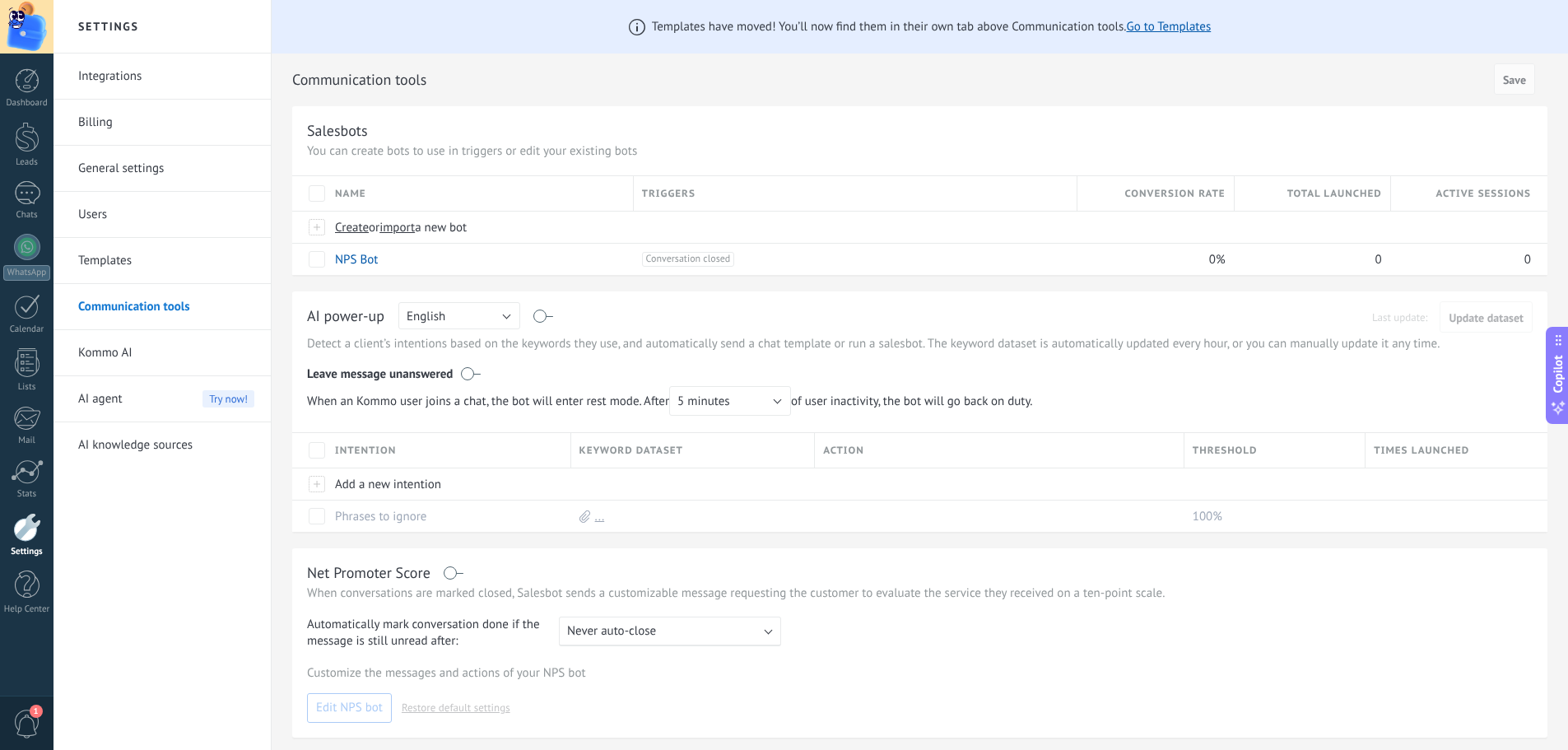
click at [120, 67] on link "Integrations" at bounding box center [166, 76] width 176 height 46
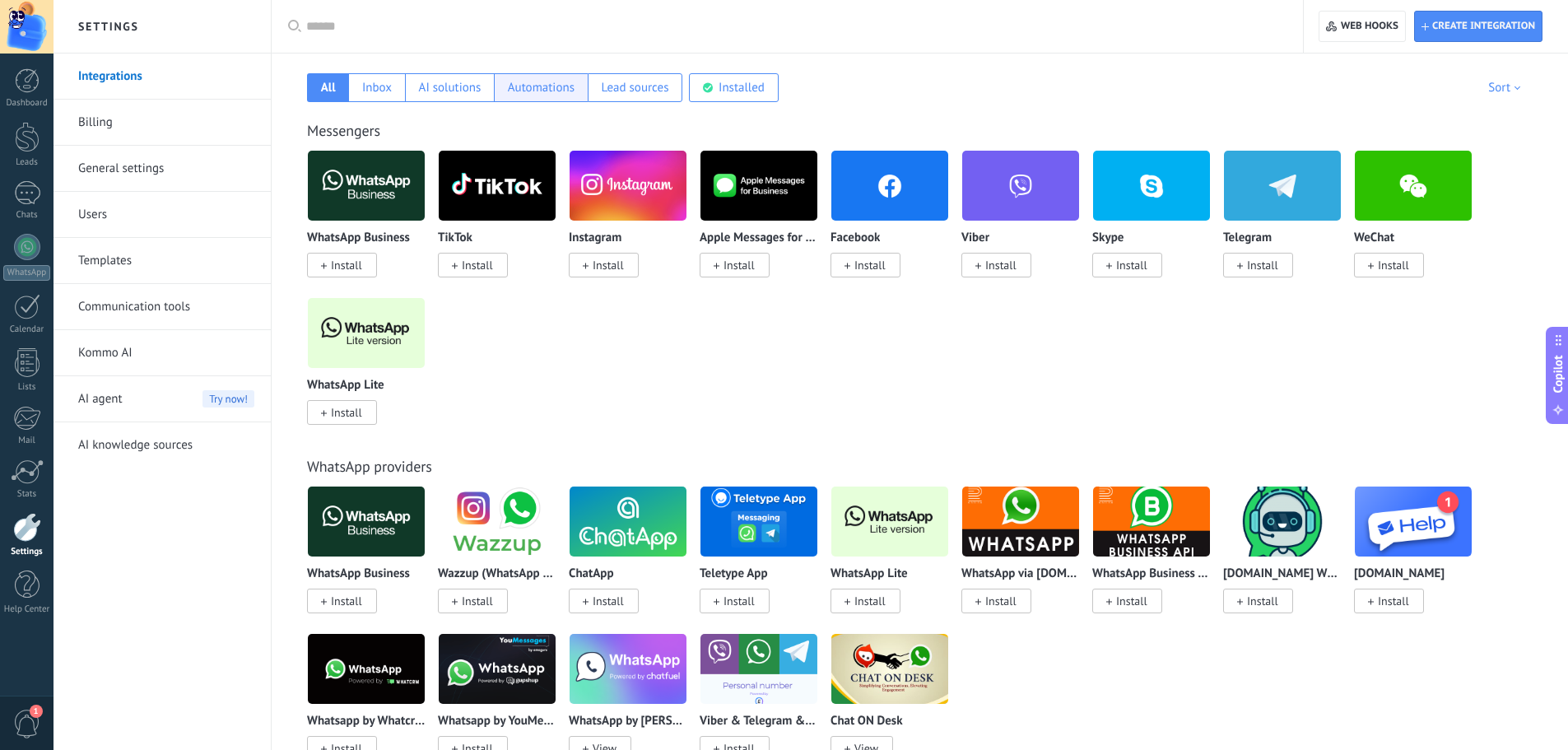
scroll to position [109, 0]
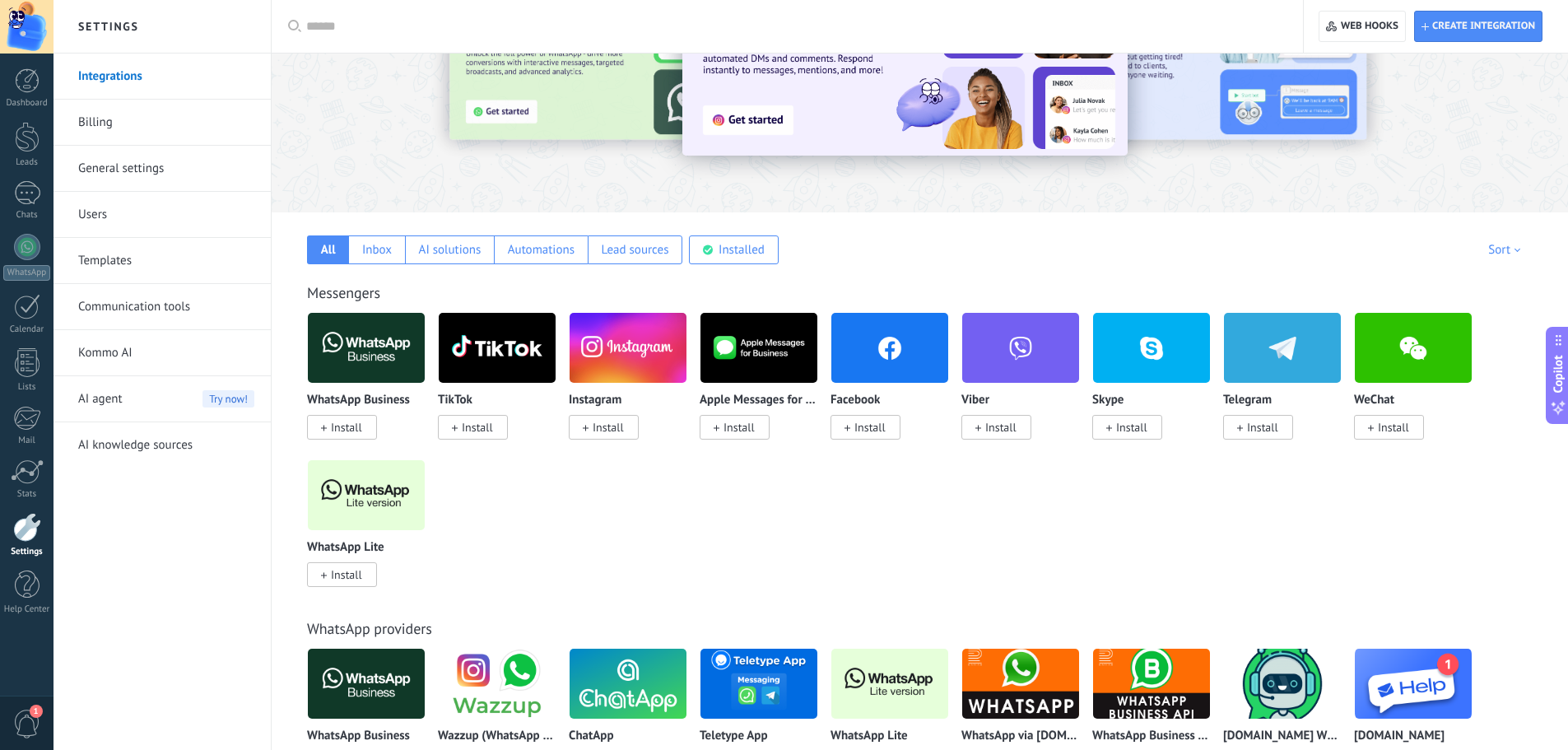
click at [466, 420] on span "Install" at bounding box center [473, 427] width 70 height 24
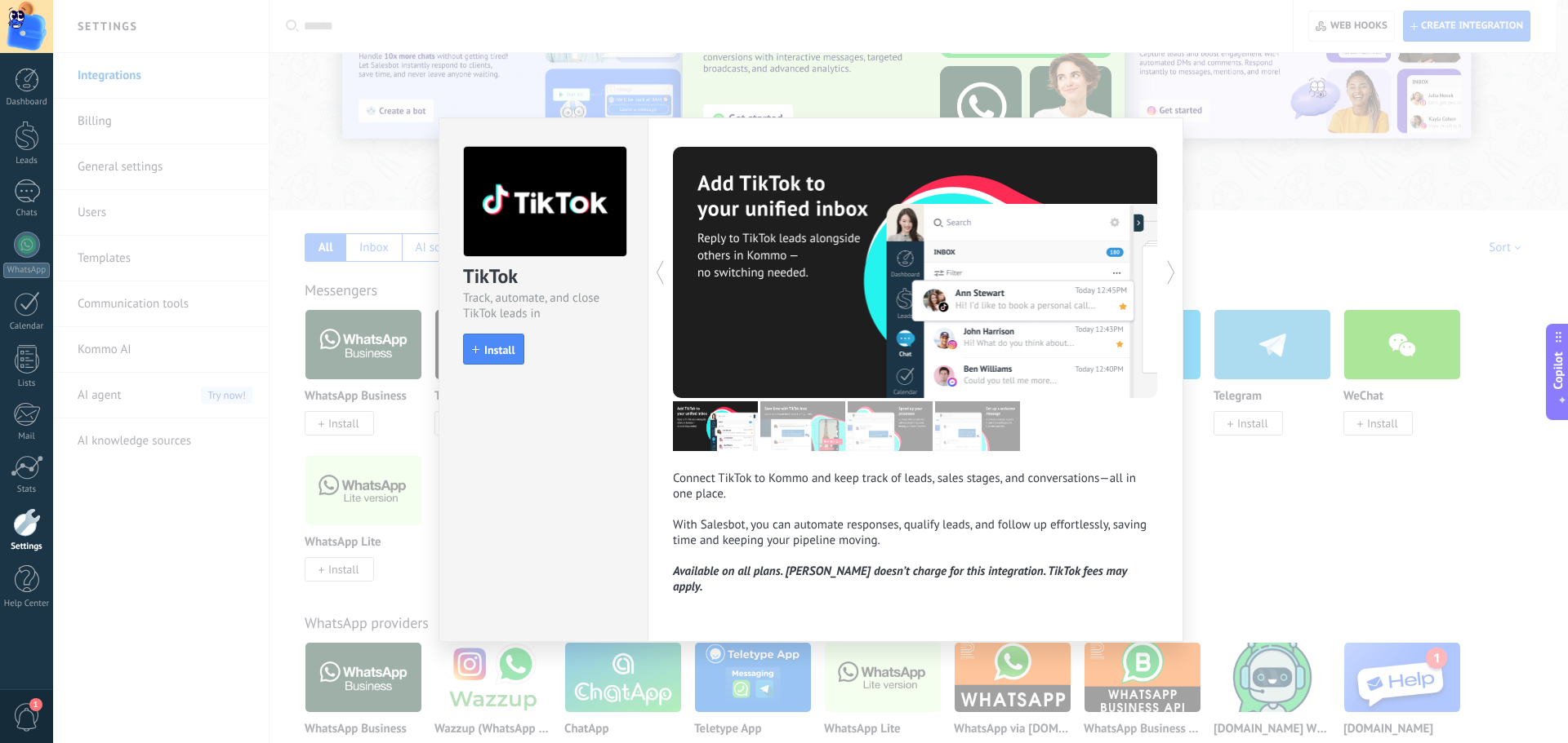
click at [1223, 475] on div "TikTok Track, automate, and close TikTok leads in Kommo install Install Connect…" at bounding box center [811, 371] width 1515 height 743
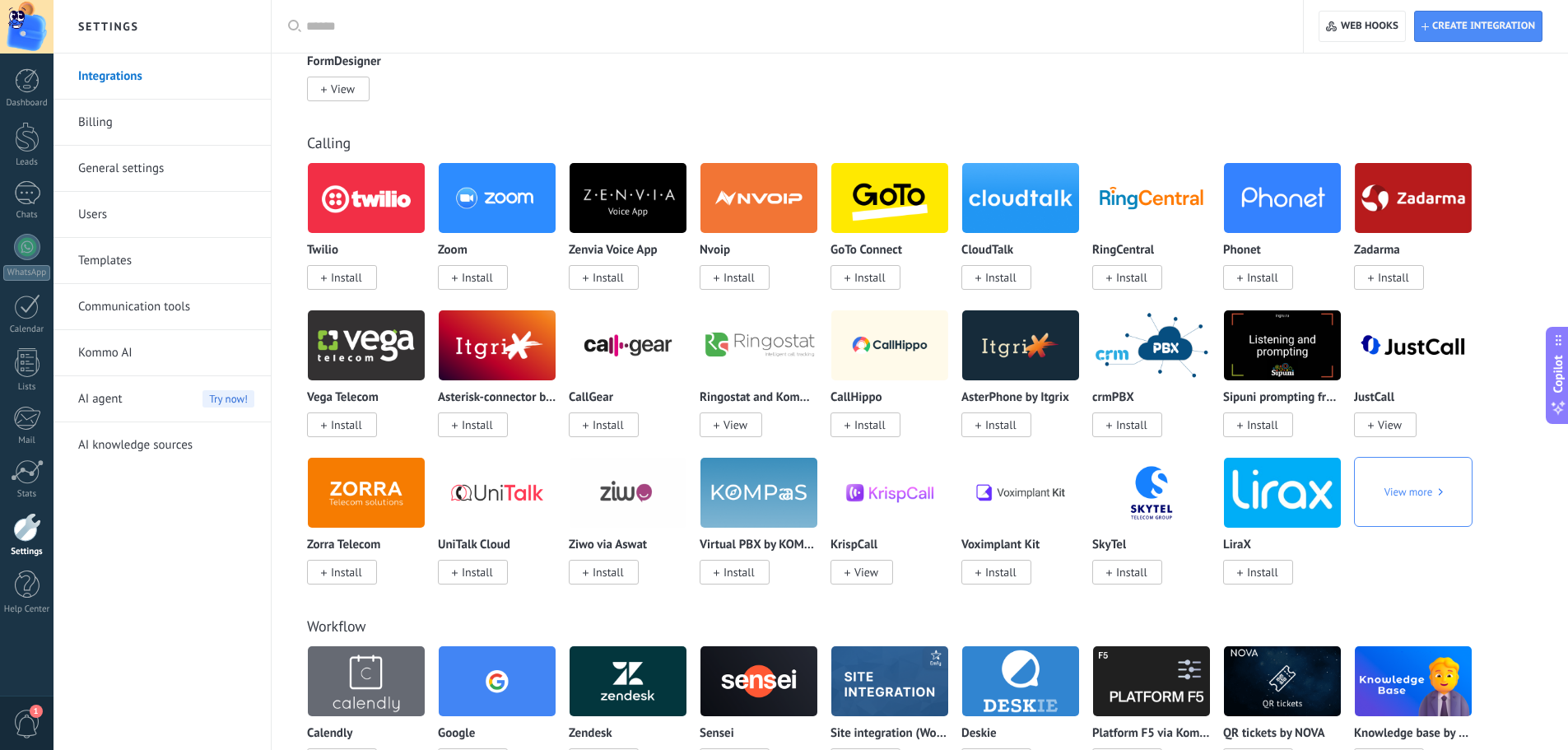
scroll to position [1977, 0]
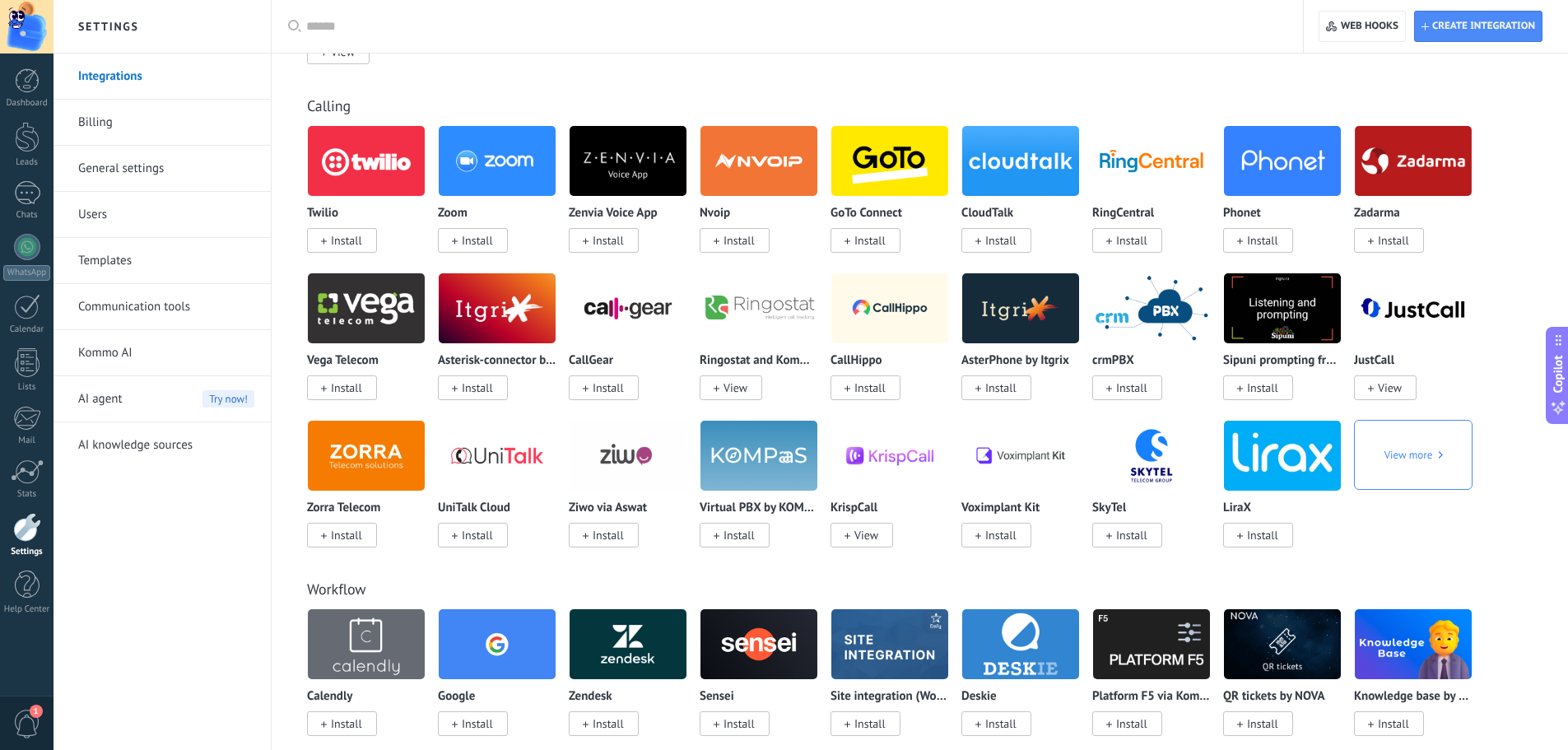
click at [499, 164] on img at bounding box center [498, 161] width 117 height 80
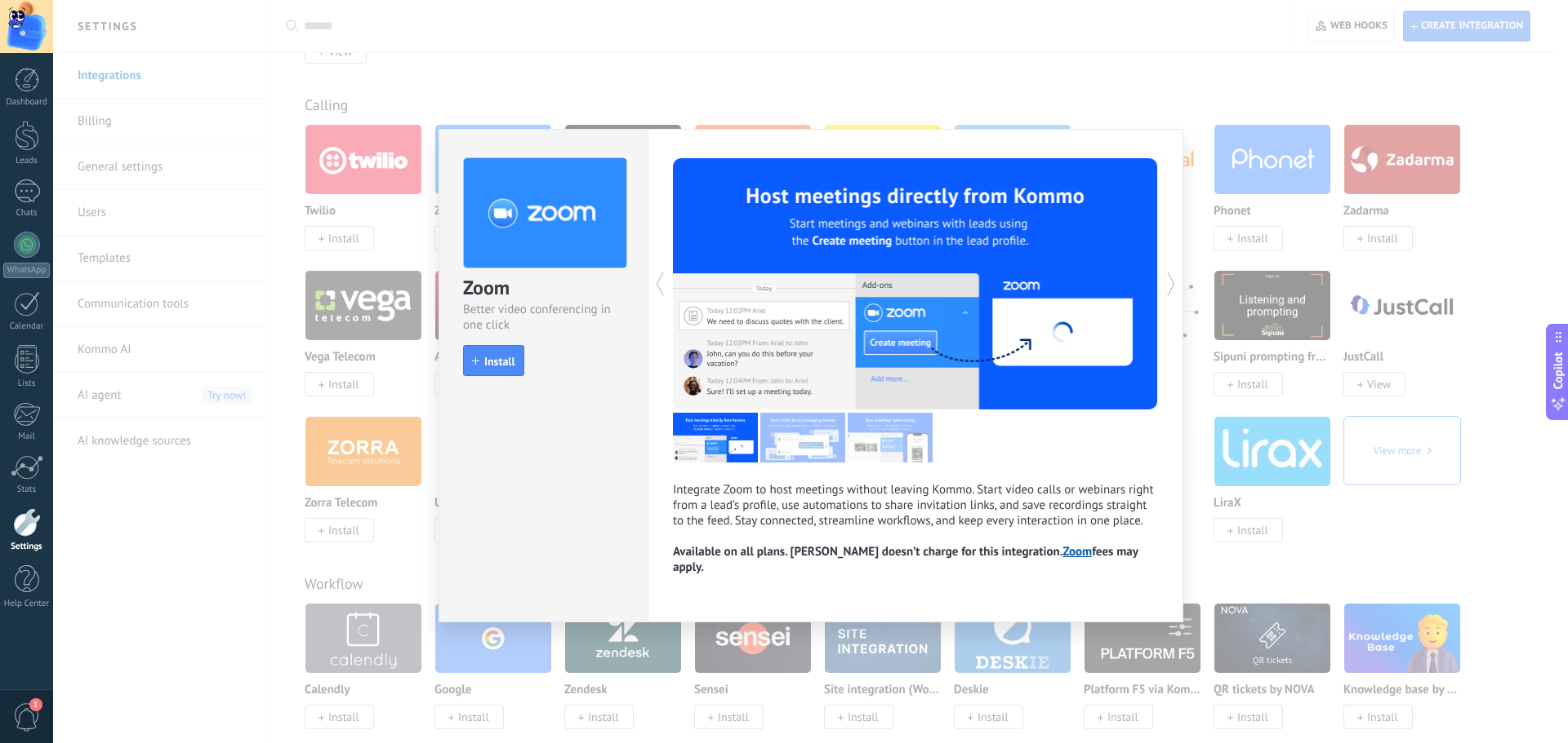
click at [1297, 433] on div "Zoom Better video conferencing in one click install Install Integrate Zoom to h…" at bounding box center [811, 371] width 1515 height 743
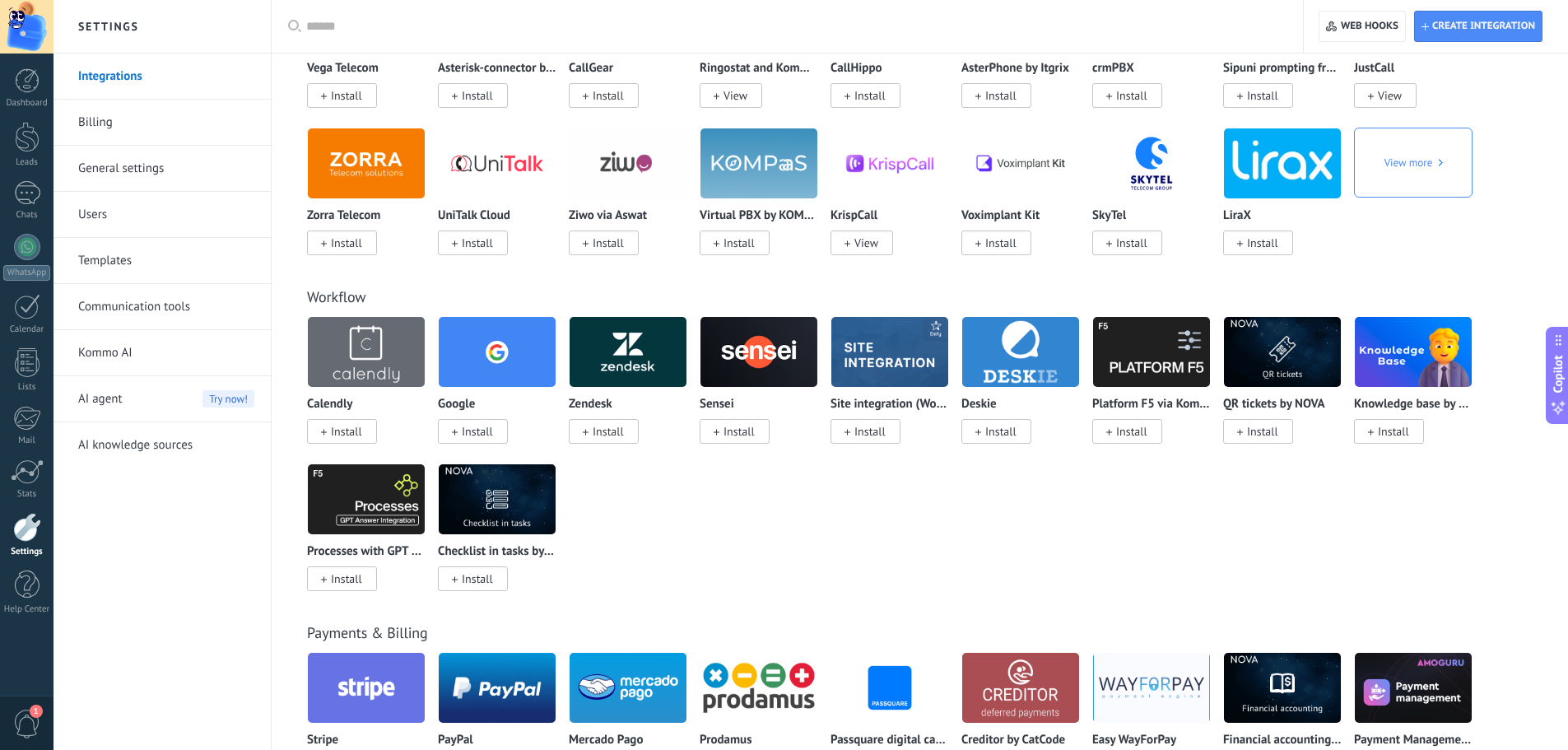
scroll to position [2306, 0]
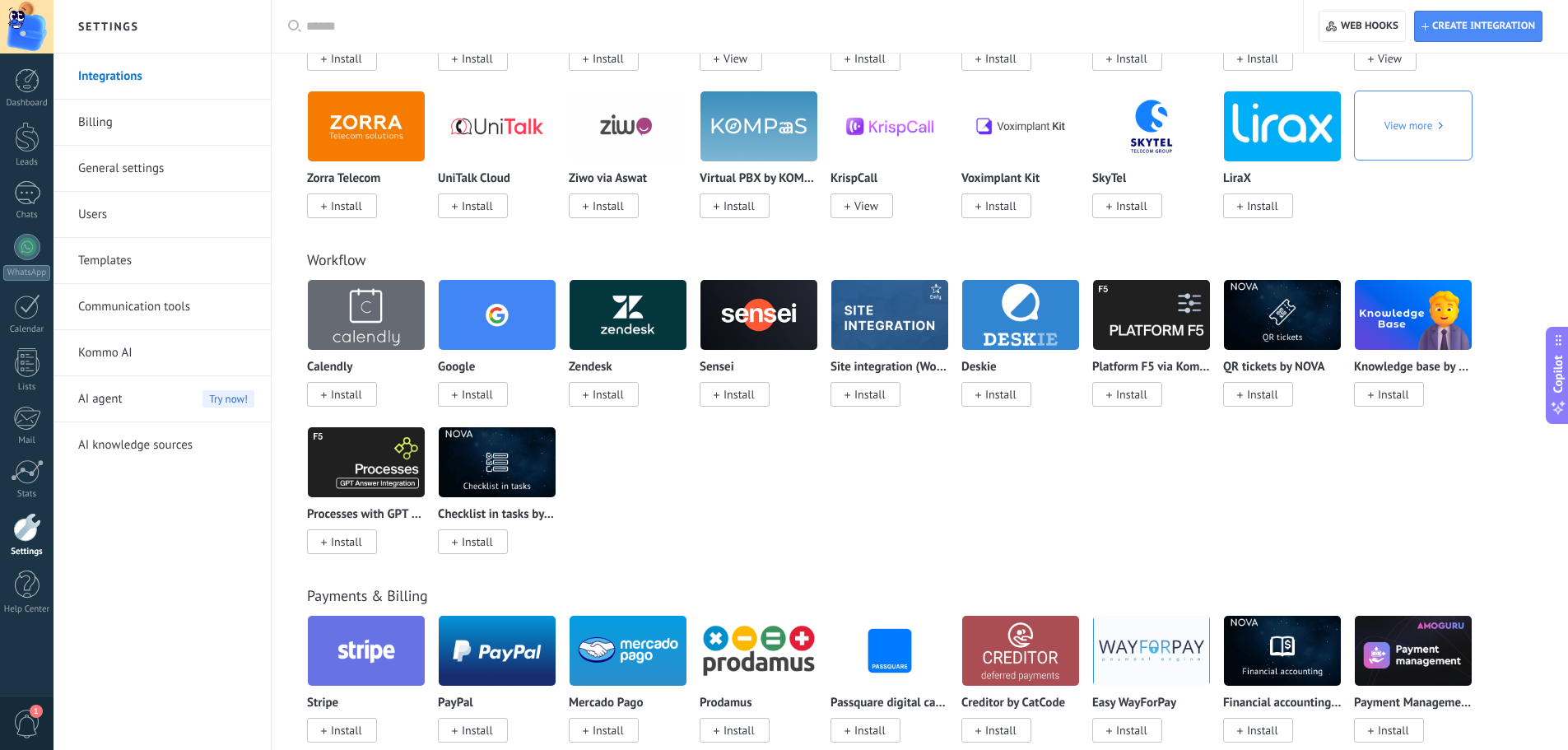
click at [736, 326] on img at bounding box center [759, 314] width 117 height 80
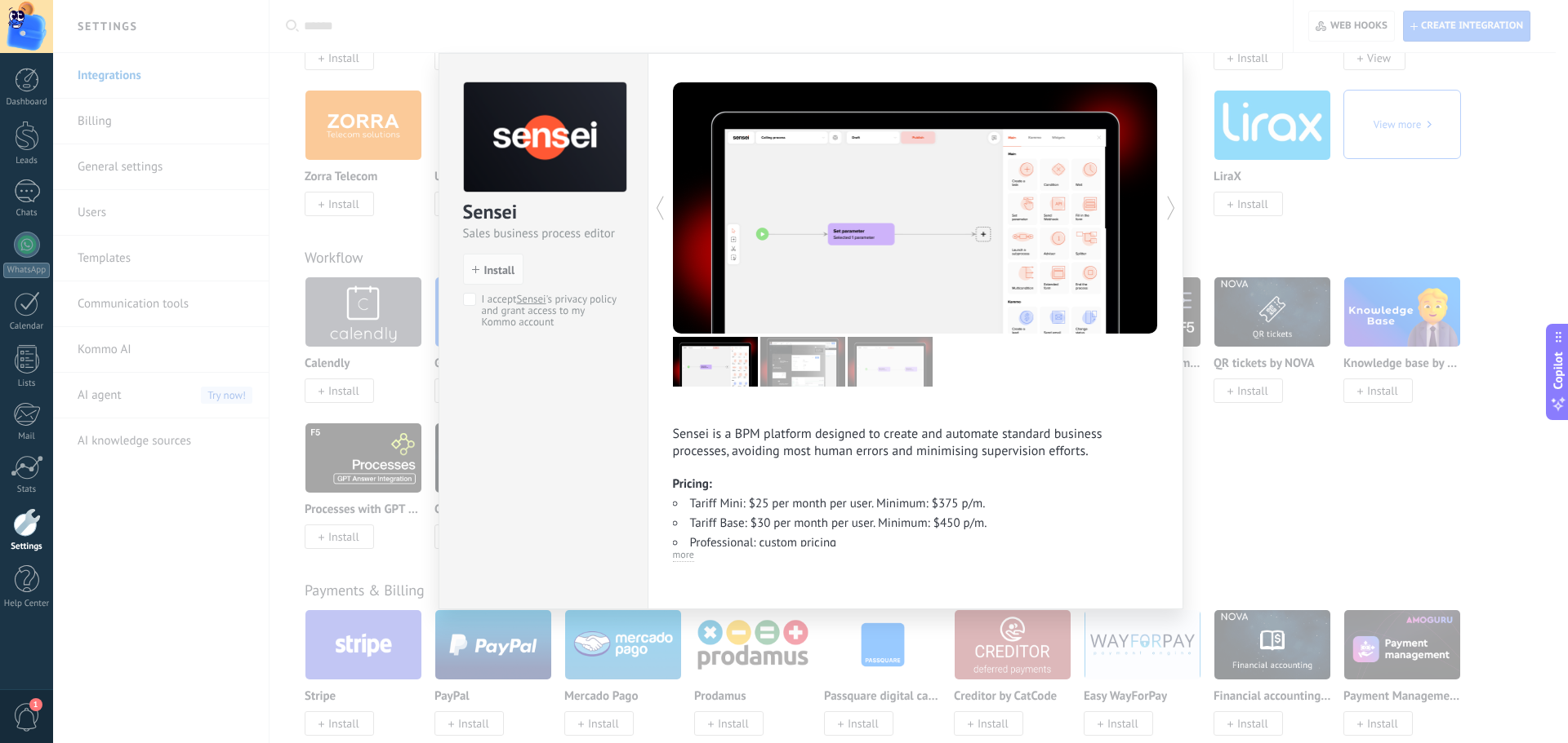
click at [1242, 483] on div "Sensei Sales business process editor install Install I accept [PERSON_NAME] 's …" at bounding box center [811, 371] width 1515 height 743
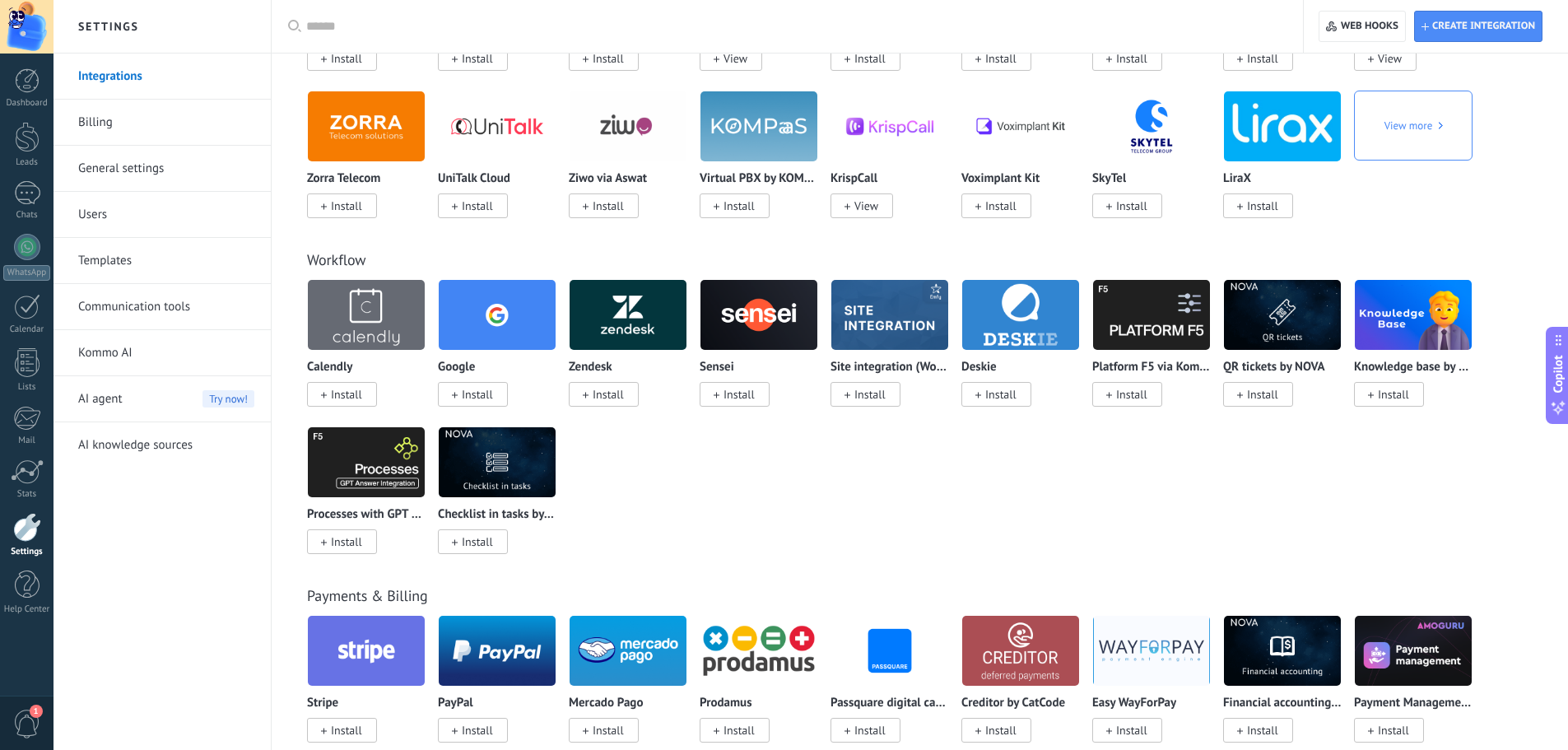
click at [401, 338] on img at bounding box center [366, 314] width 117 height 80
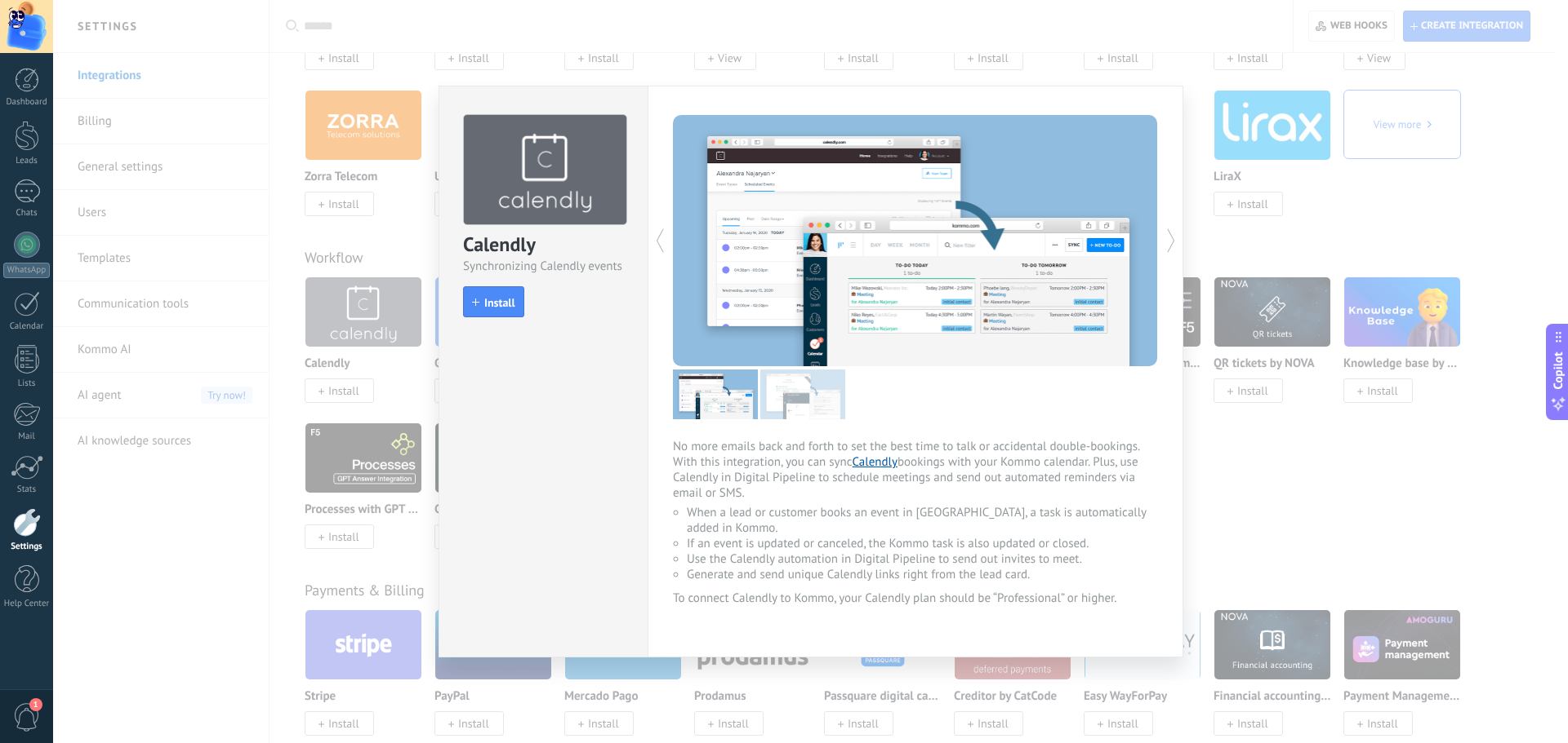
click at [1235, 481] on div "Calendly Synchronizing Calendly events install Install No more emails back and …" at bounding box center [811, 371] width 1515 height 743
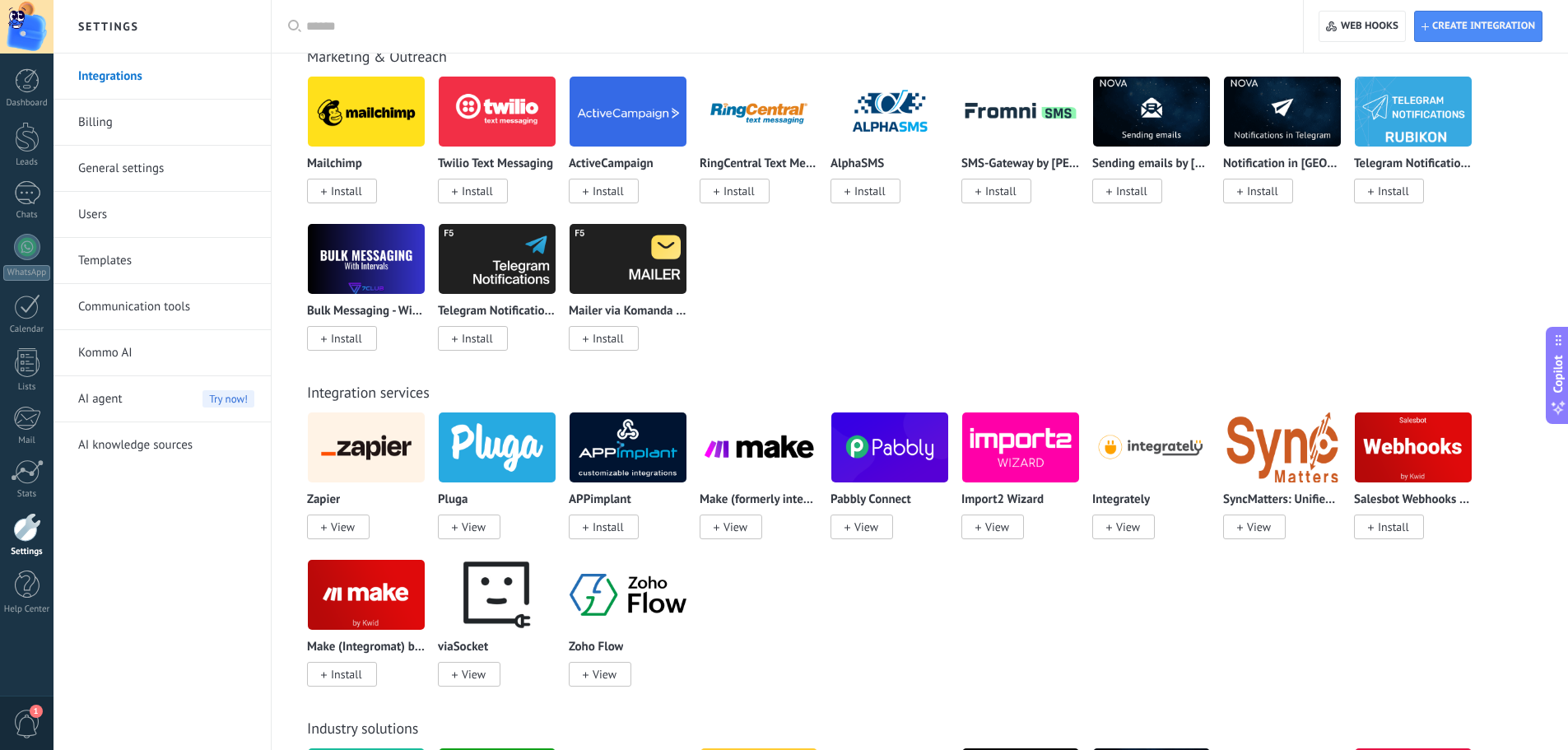
scroll to position [3185, 0]
